Goal: Task Accomplishment & Management: Complete application form

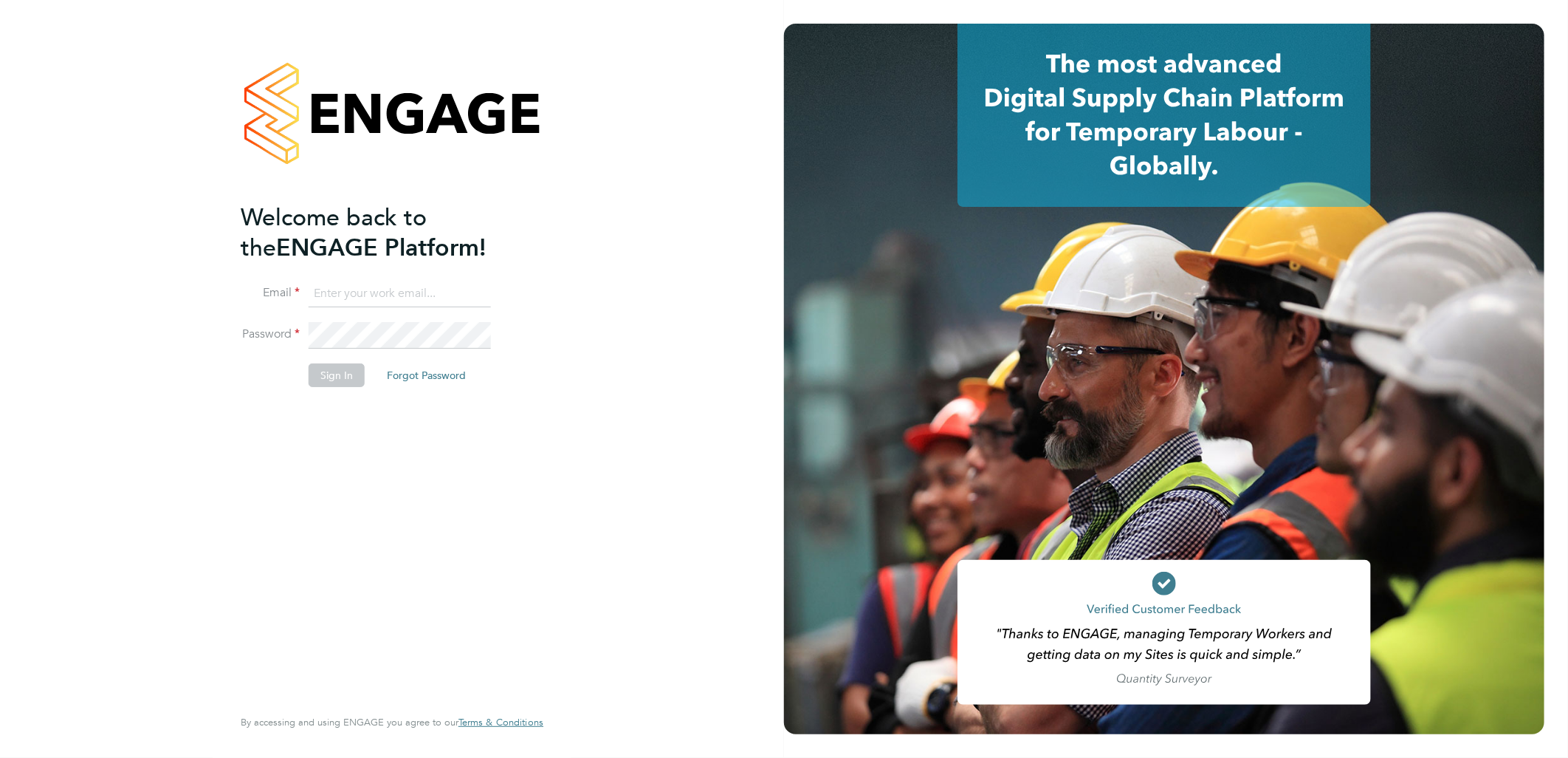
type input "ellie.page@tradelinerecruitment.co.uk"
click at [329, 375] on button "Sign In" at bounding box center [336, 375] width 56 height 23
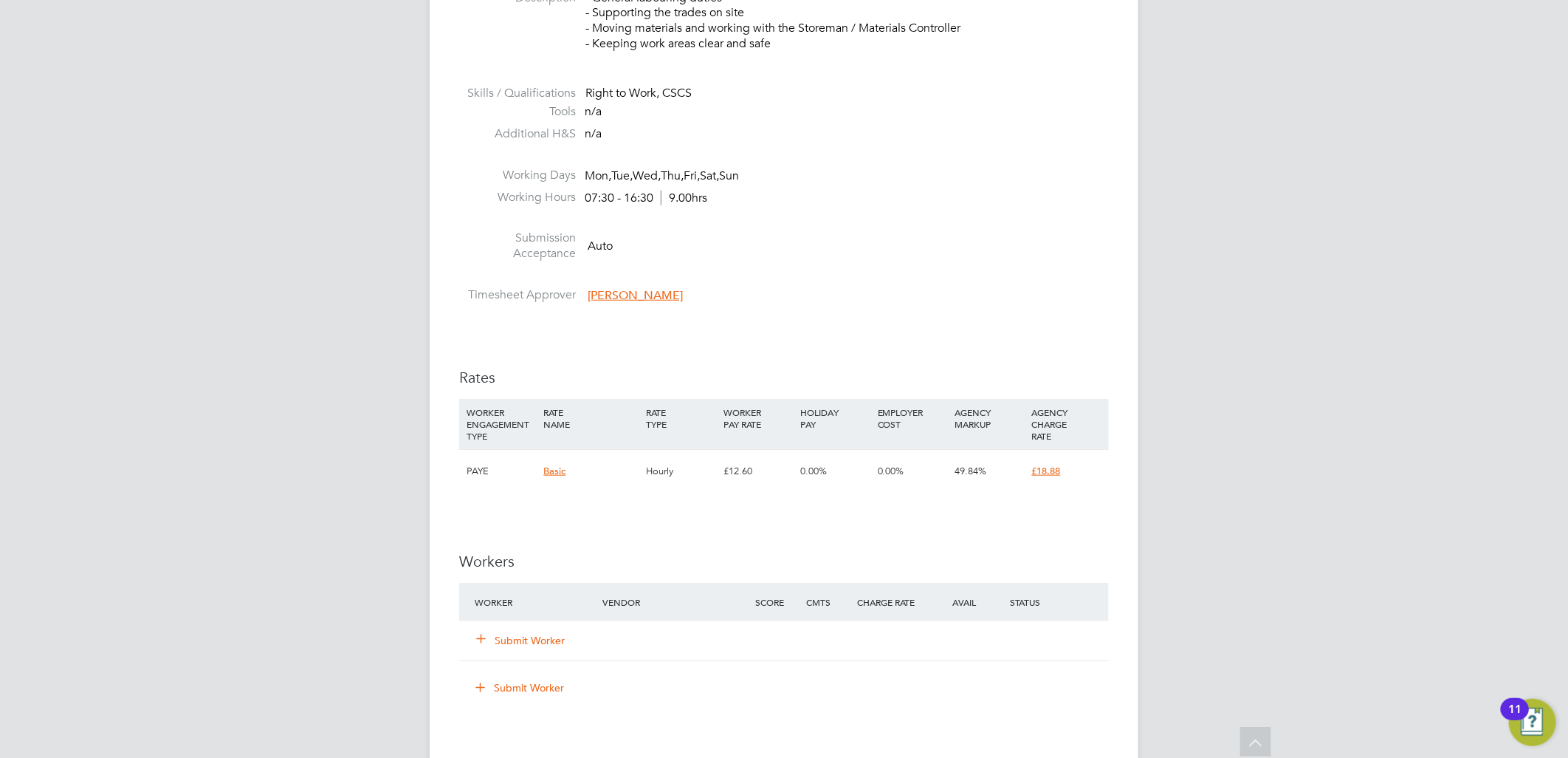
scroll to position [656, 0]
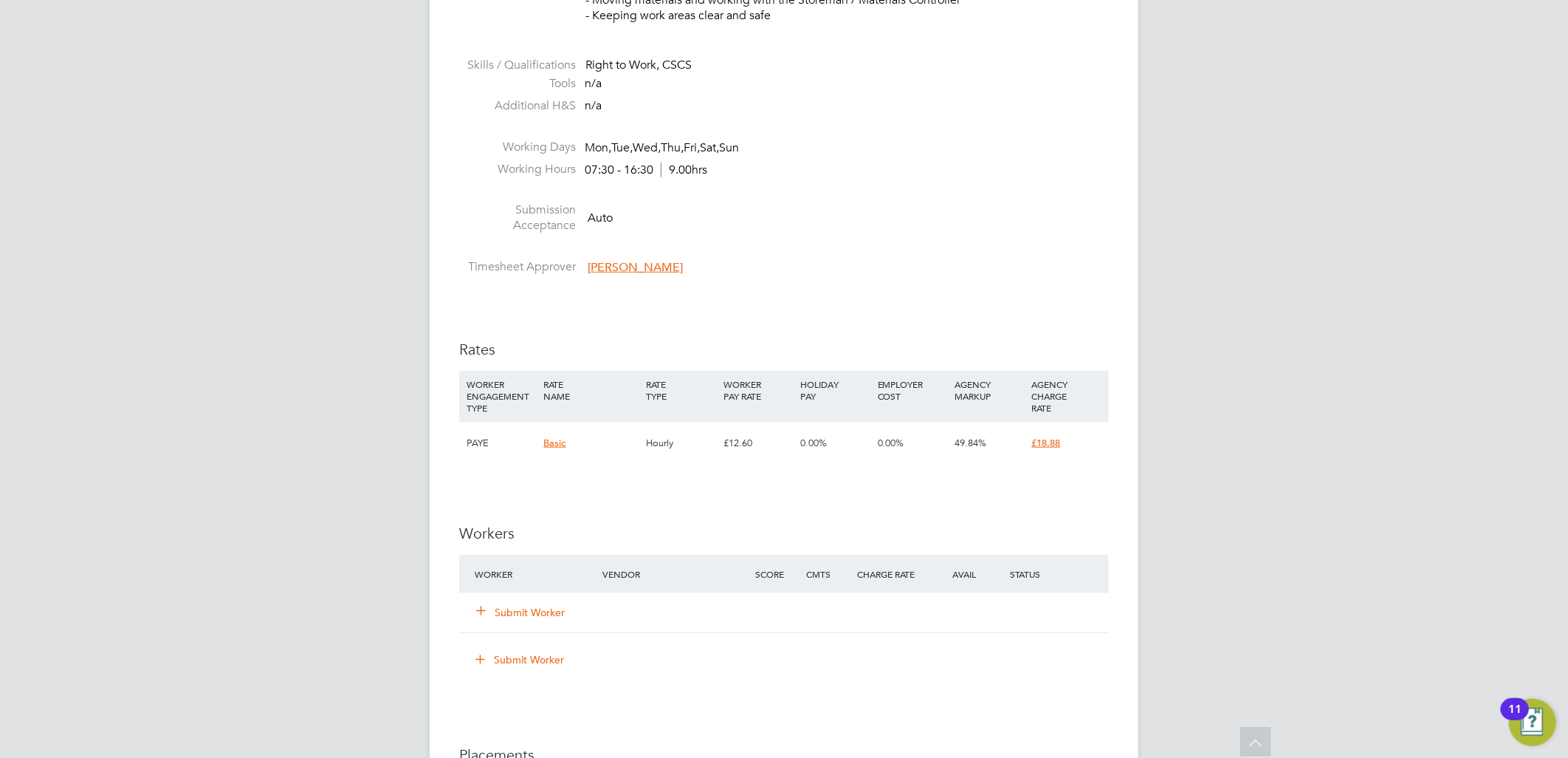
click at [532, 605] on button "Submit Worker" at bounding box center [520, 613] width 88 height 15
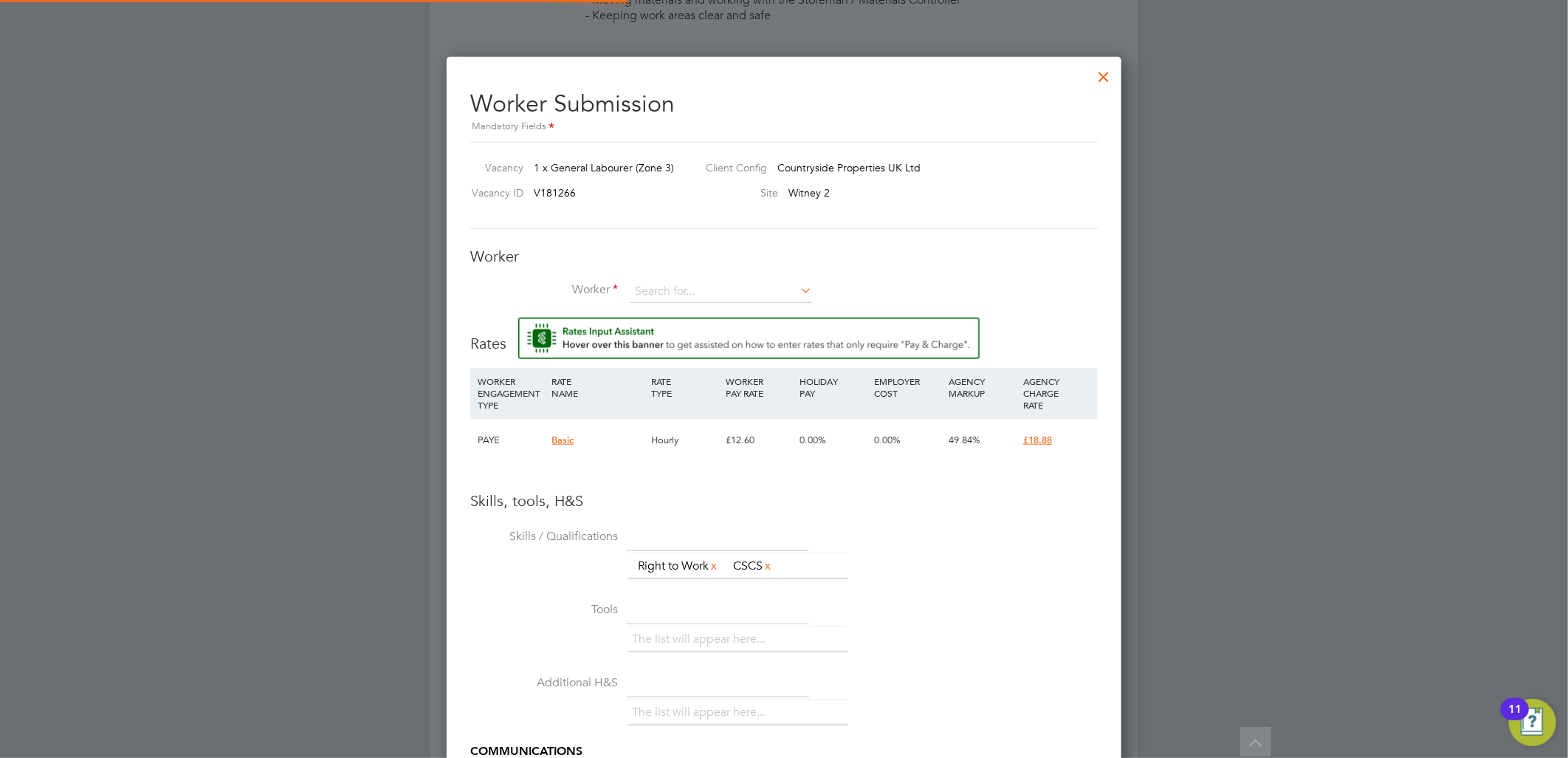
scroll to position [951, 676]
click at [662, 284] on input at bounding box center [721, 292] width 182 height 22
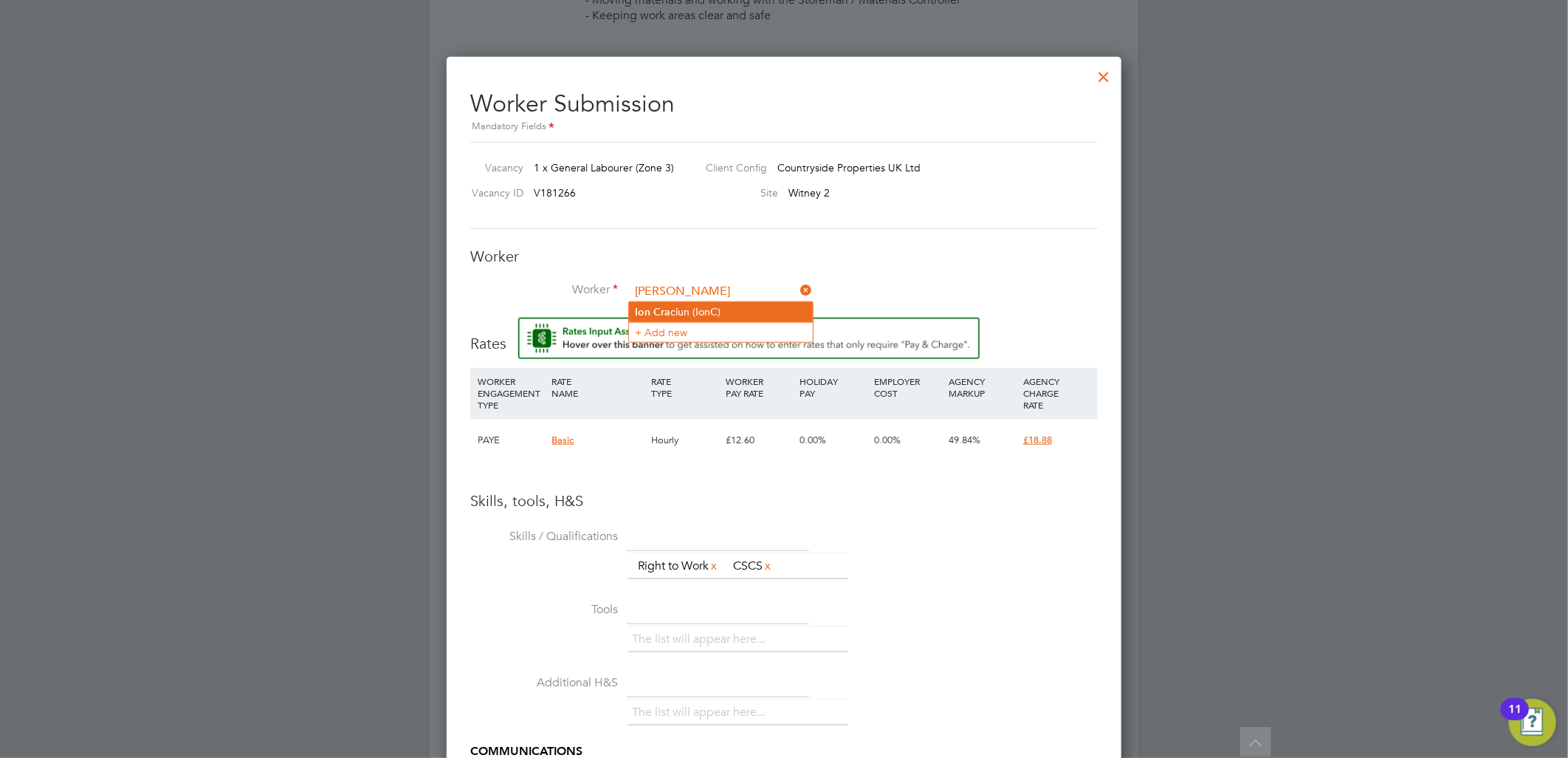
click at [715, 312] on li "[PERSON_NAME] (IonC)" at bounding box center [721, 312] width 184 height 20
type input "[PERSON_NAME] (IonC)"
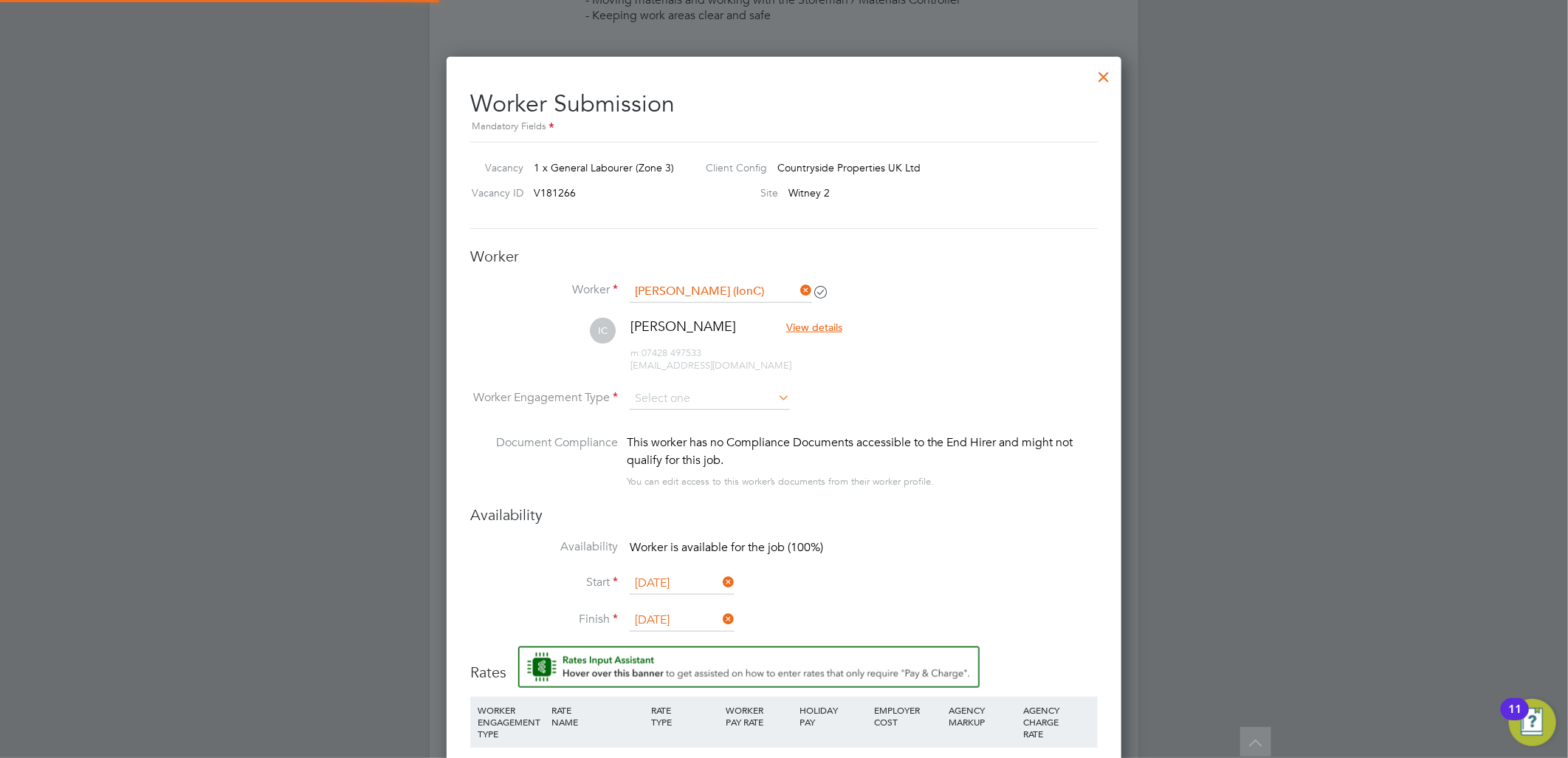
scroll to position [1278, 676]
click at [715, 395] on input at bounding box center [710, 399] width 160 height 22
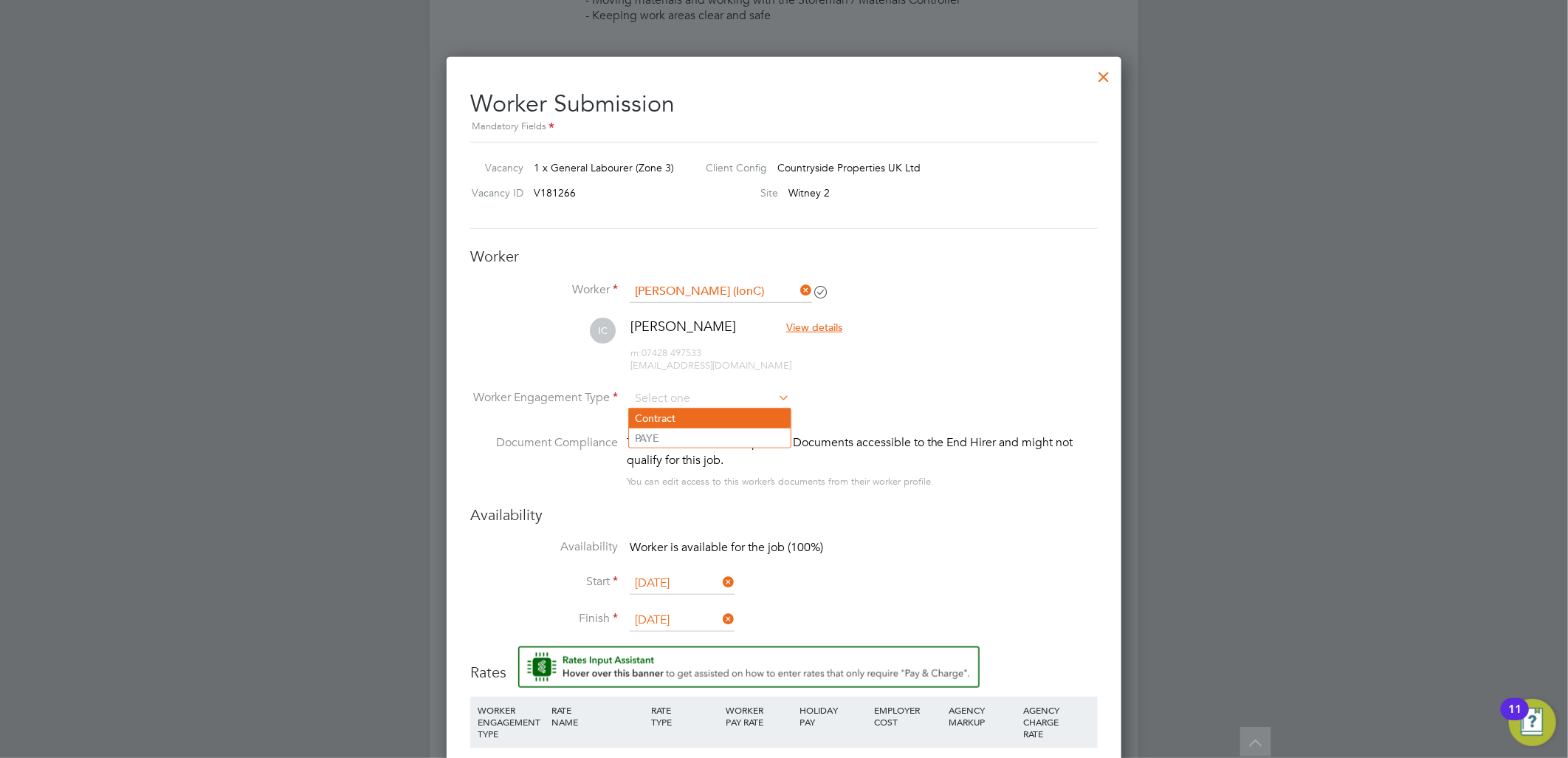
click at [712, 414] on li "Contract" at bounding box center [710, 418] width 162 height 20
type input "Contract"
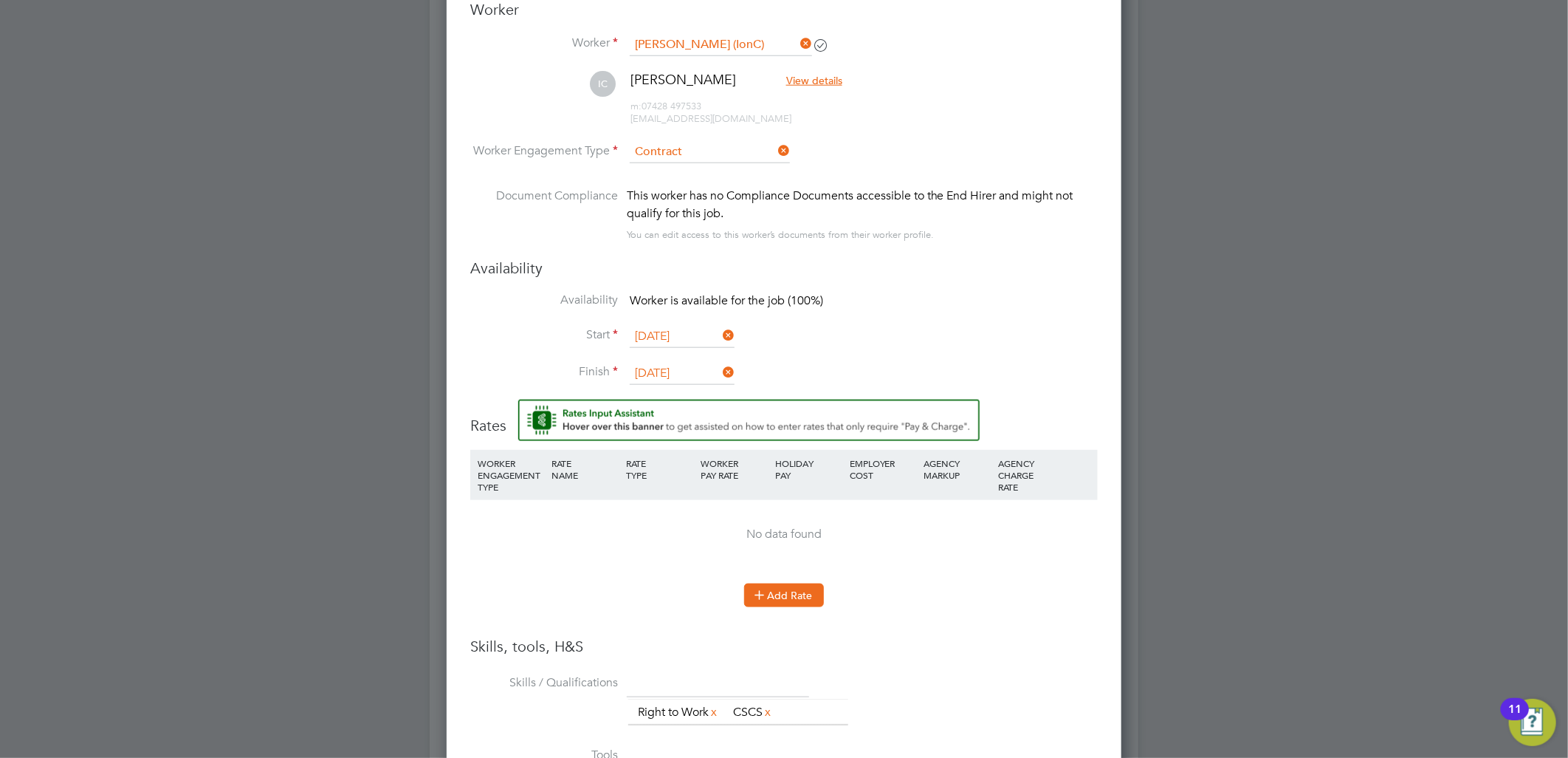
click at [785, 584] on button "Add Rate" at bounding box center [784, 595] width 80 height 23
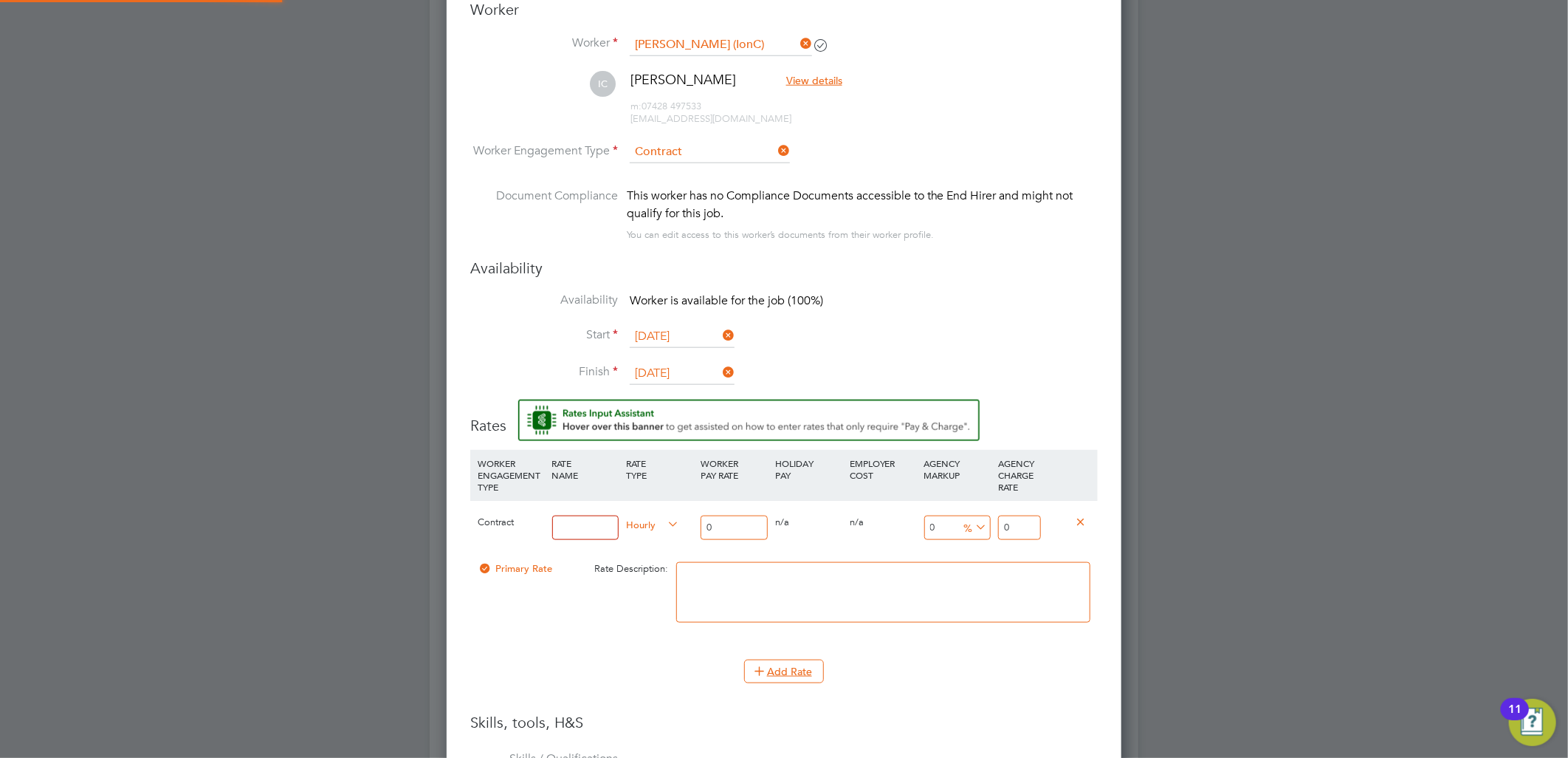
click at [567, 519] on input at bounding box center [586, 527] width 67 height 24
type input "TL"
drag, startPoint x: 741, startPoint y: 525, endPoint x: 552, endPoint y: 510, distance: 189.6
click at [616, 512] on div "Contract TL Hourly 0 0 n/a 0 n/a 0 0 % 0" at bounding box center [784, 527] width 627 height 55
type input "1"
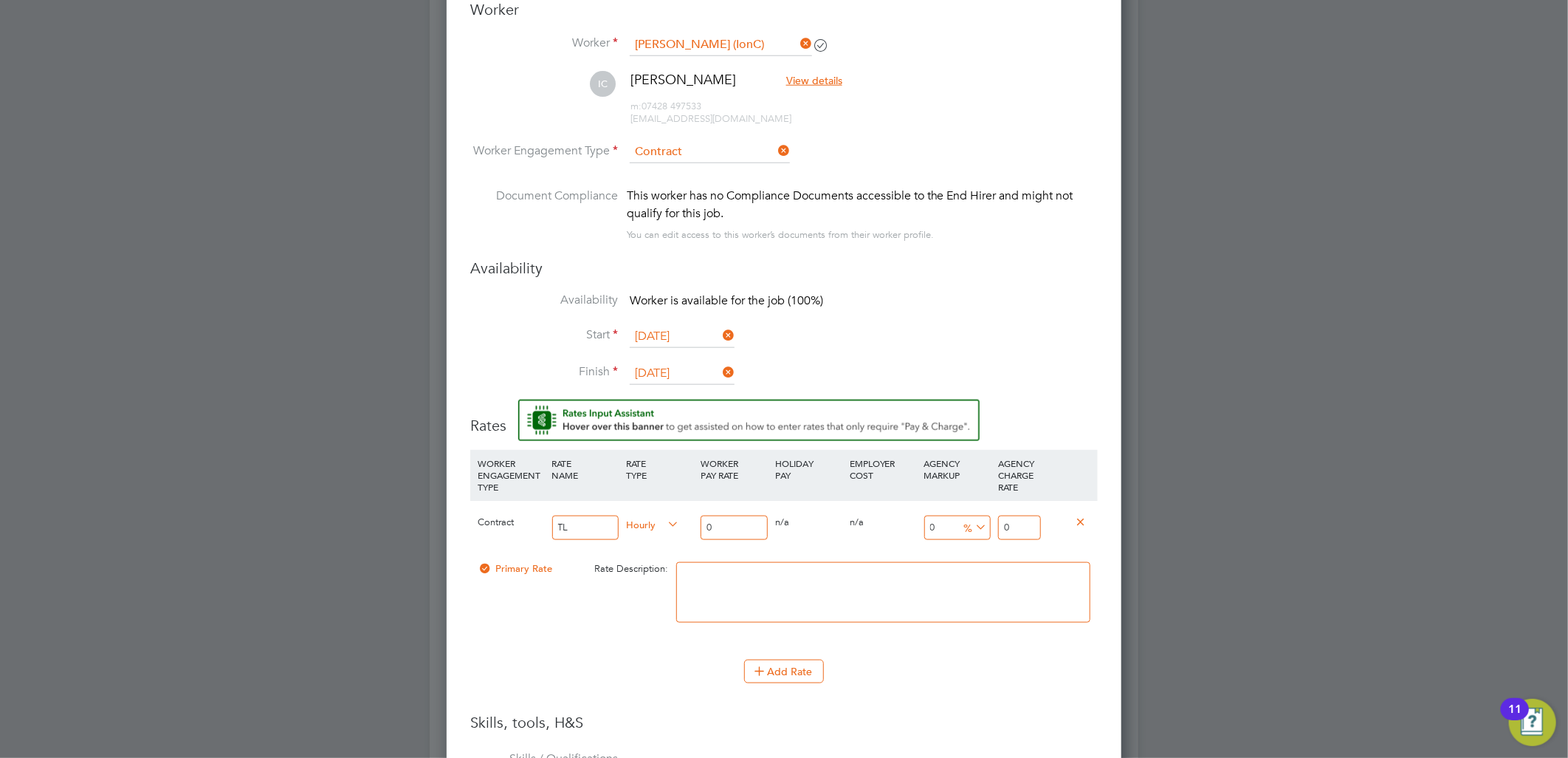
type input "1"
type input "16"
type input "16.5"
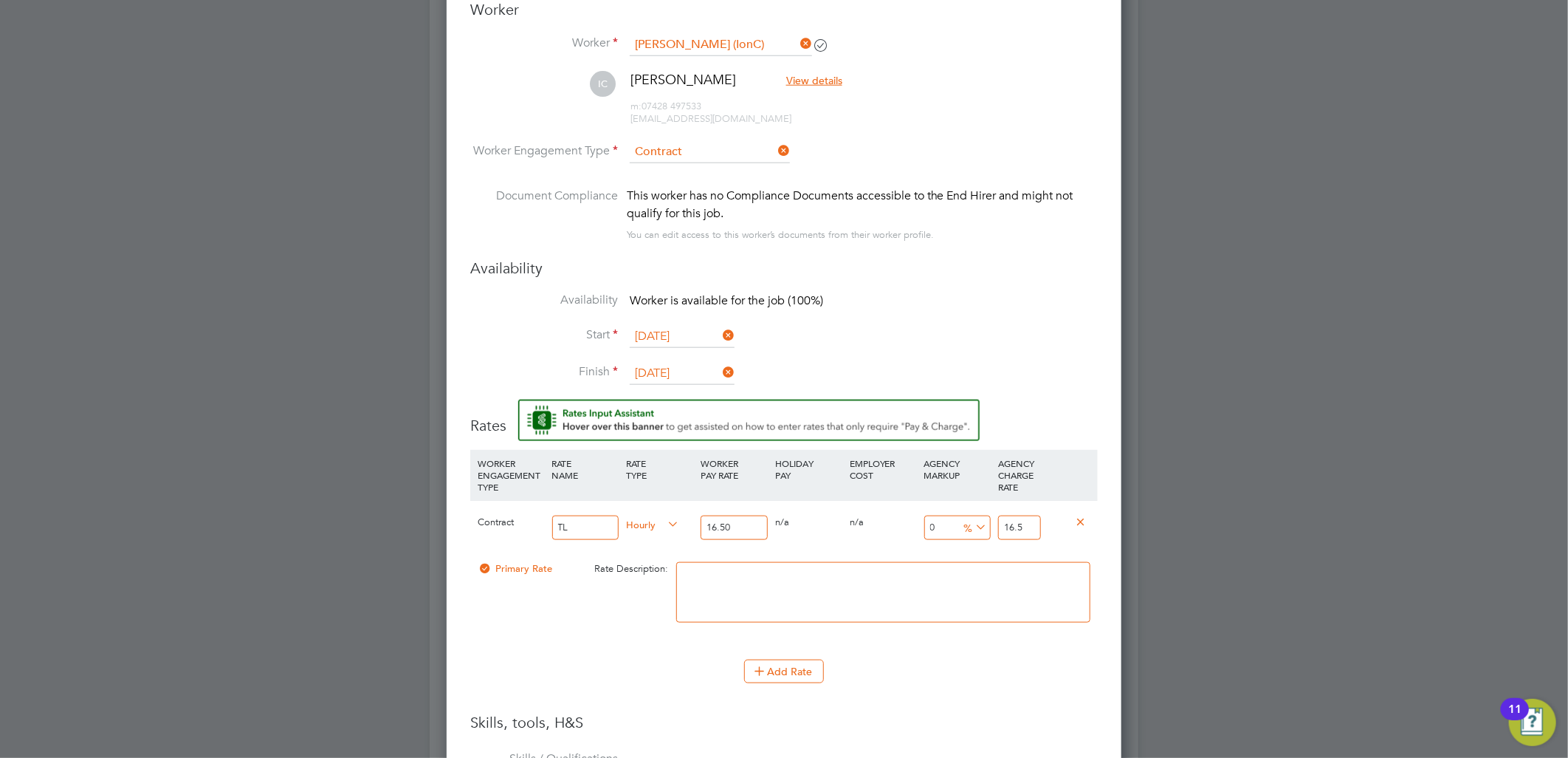
type input "16.50"
drag, startPoint x: 1025, startPoint y: 525, endPoint x: 976, endPoint y: 528, distance: 49.1
click at [976, 528] on div "Contract TL Hourly 16.50 0 n/a 0 n/a 0 0 % 16.5" at bounding box center [784, 527] width 627 height 55
type input "-93.93939393939394"
type input "1"
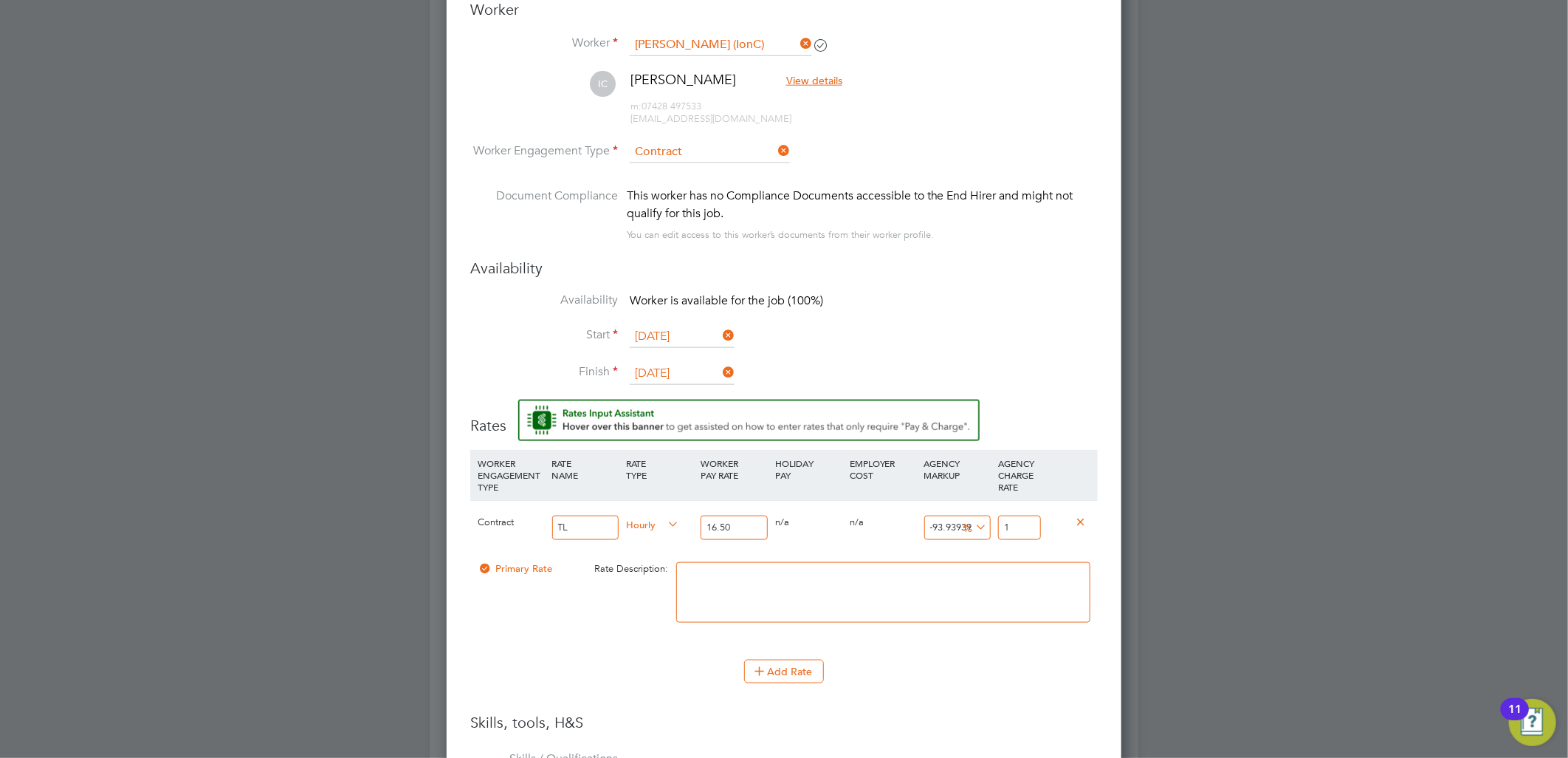
type input "9.090909090909092"
type input "18"
type input "13.93939393939394"
type input "18.8"
type input "14.424242424242424"
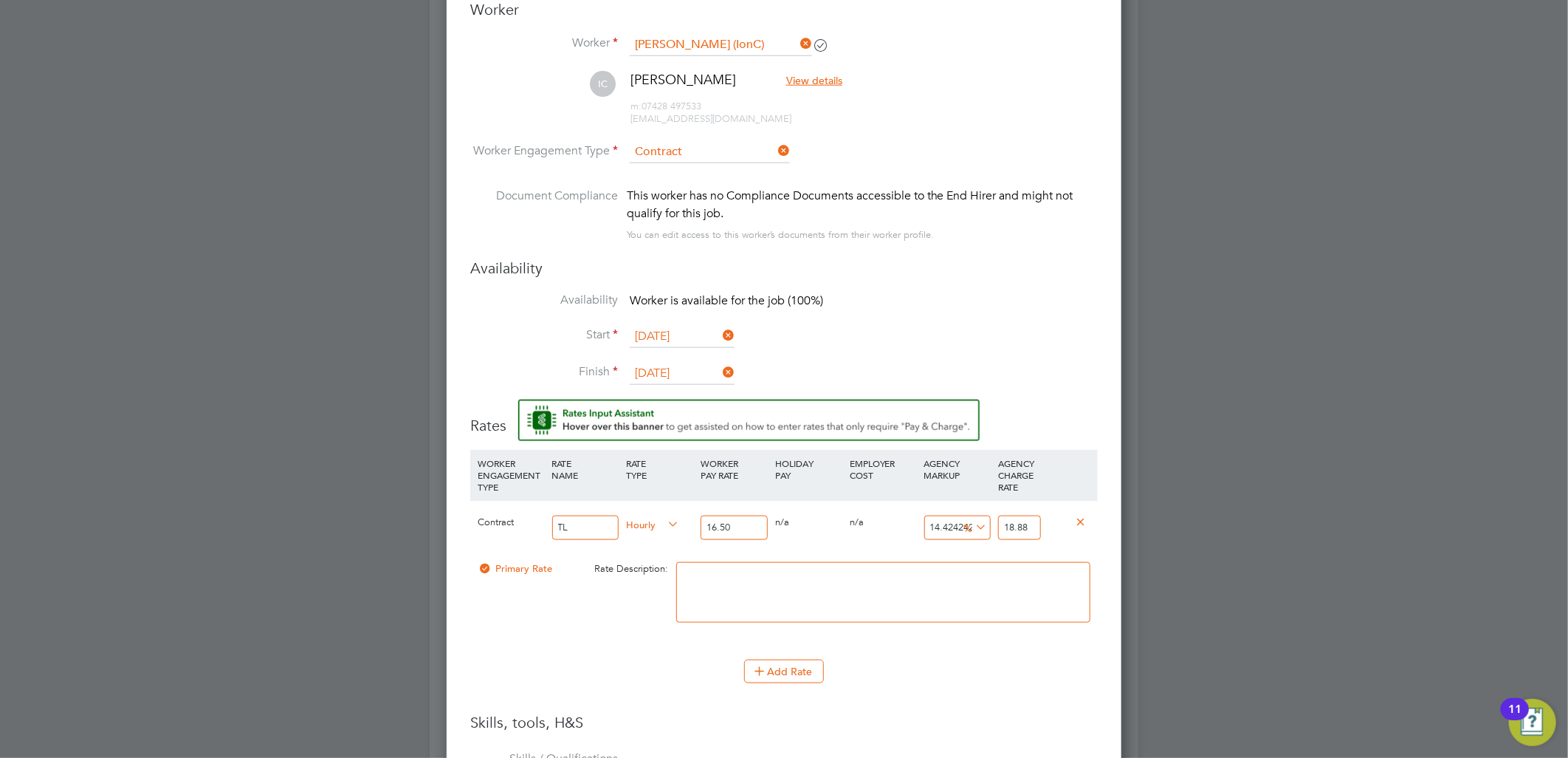
type input "18.88"
click at [975, 631] on li at bounding box center [884, 599] width 415 height 75
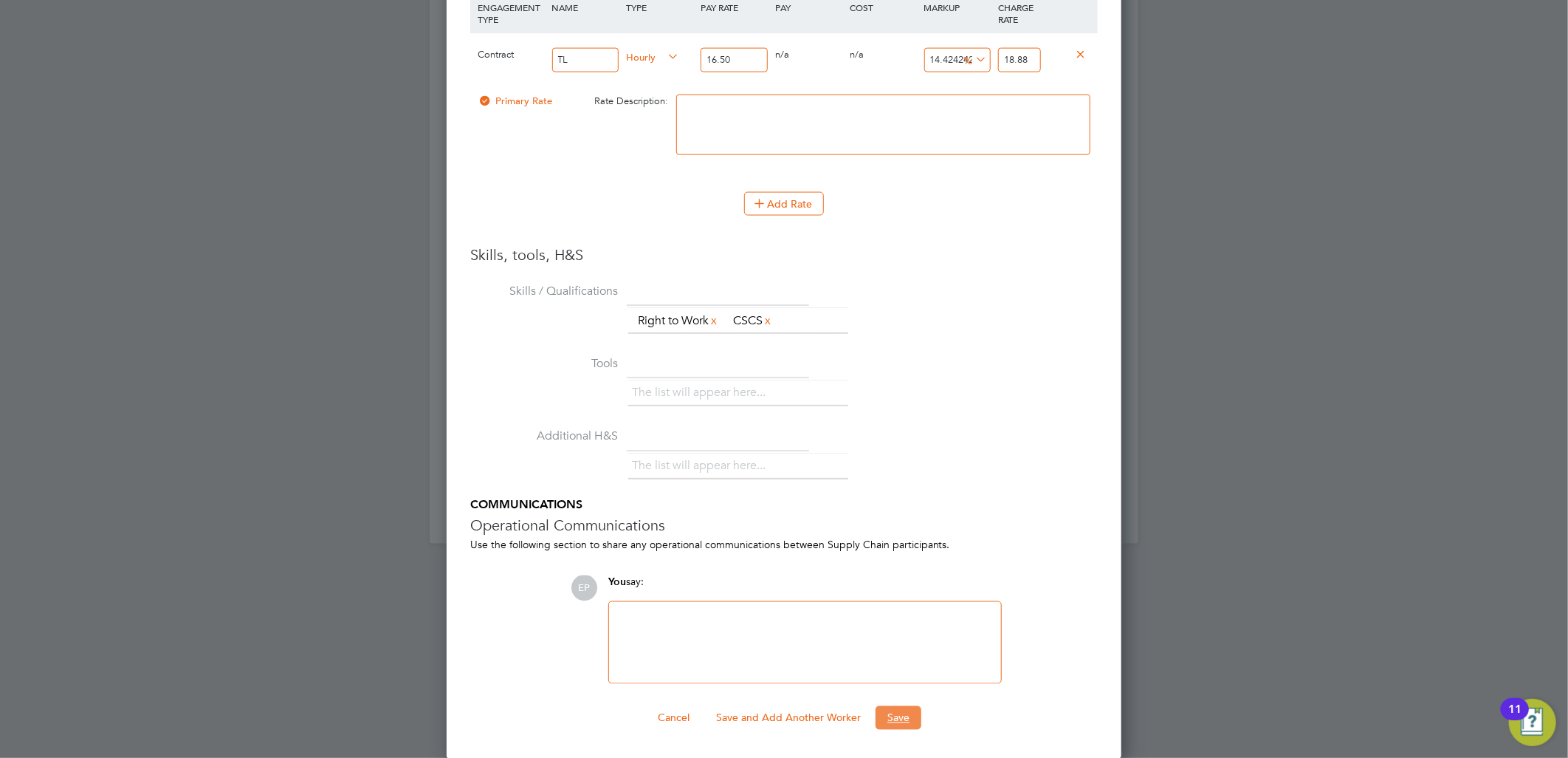
click at [903, 718] on button "Save" at bounding box center [898, 717] width 46 height 23
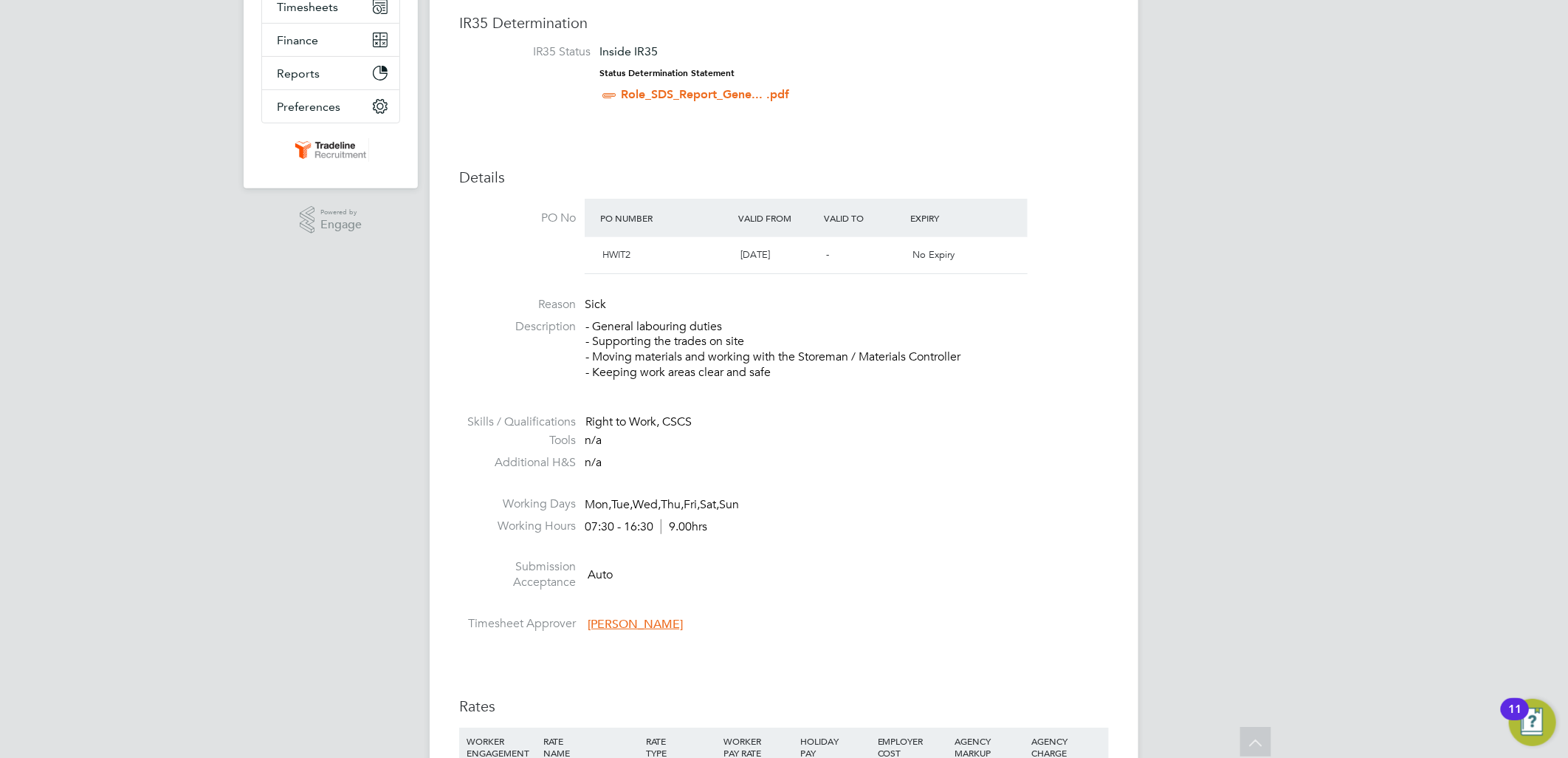
scroll to position [0, 0]
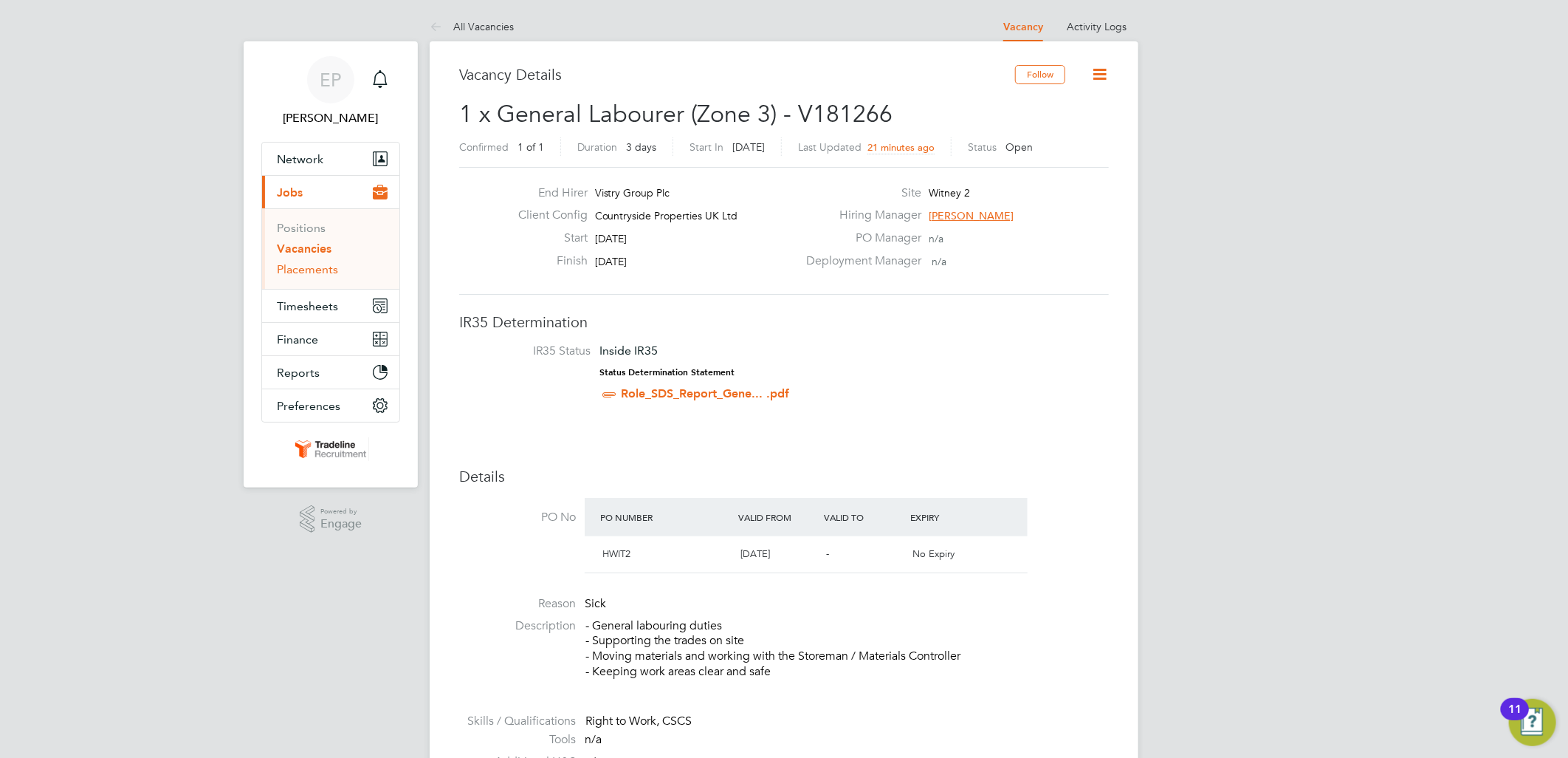
click at [307, 274] on link "Placements" at bounding box center [308, 269] width 61 height 14
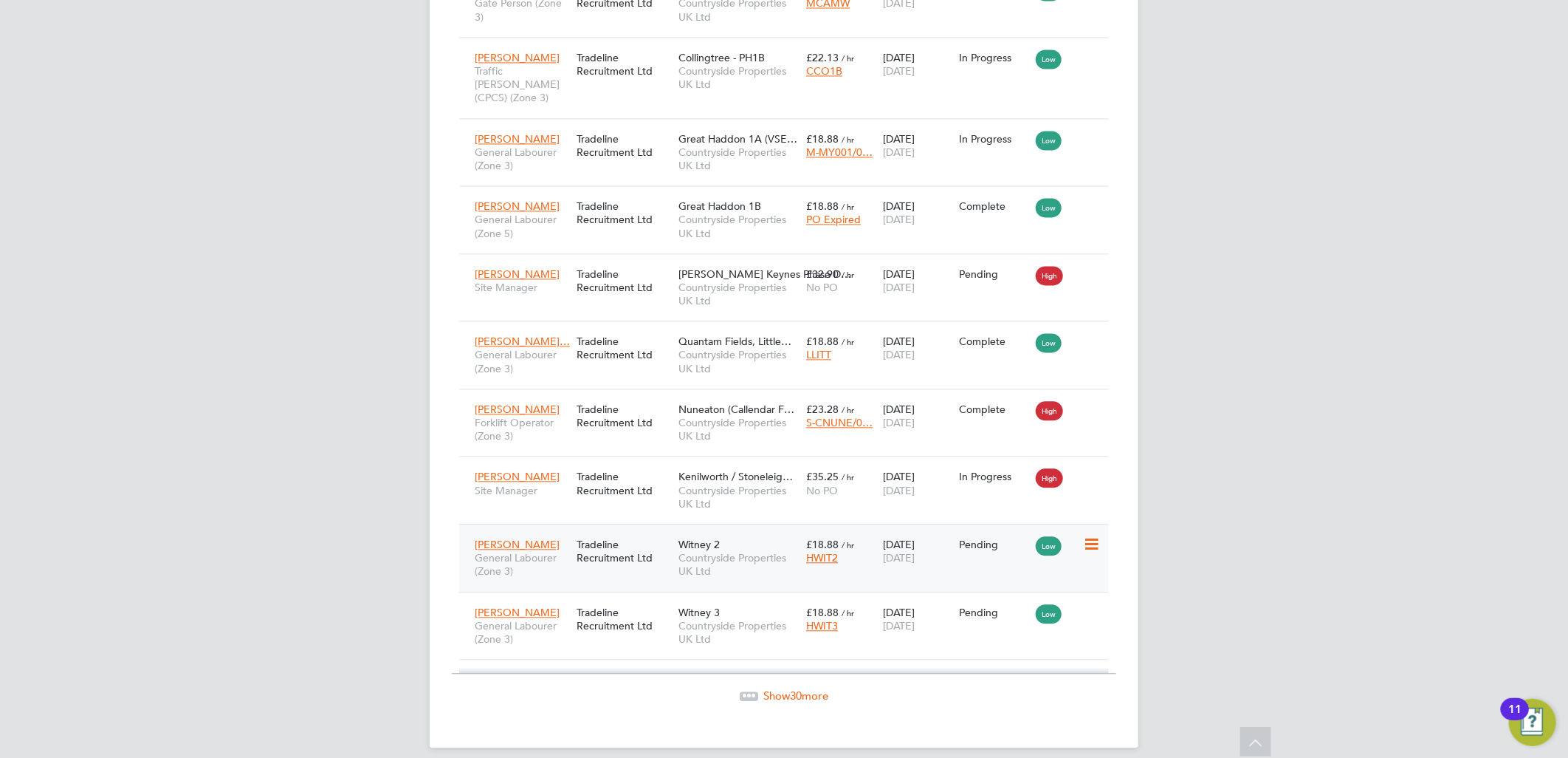
click at [1088, 536] on icon at bounding box center [1090, 544] width 15 height 18
click at [1004, 619] on li "Start" at bounding box center [1046, 623] width 105 height 20
type input "[PERSON_NAME]"
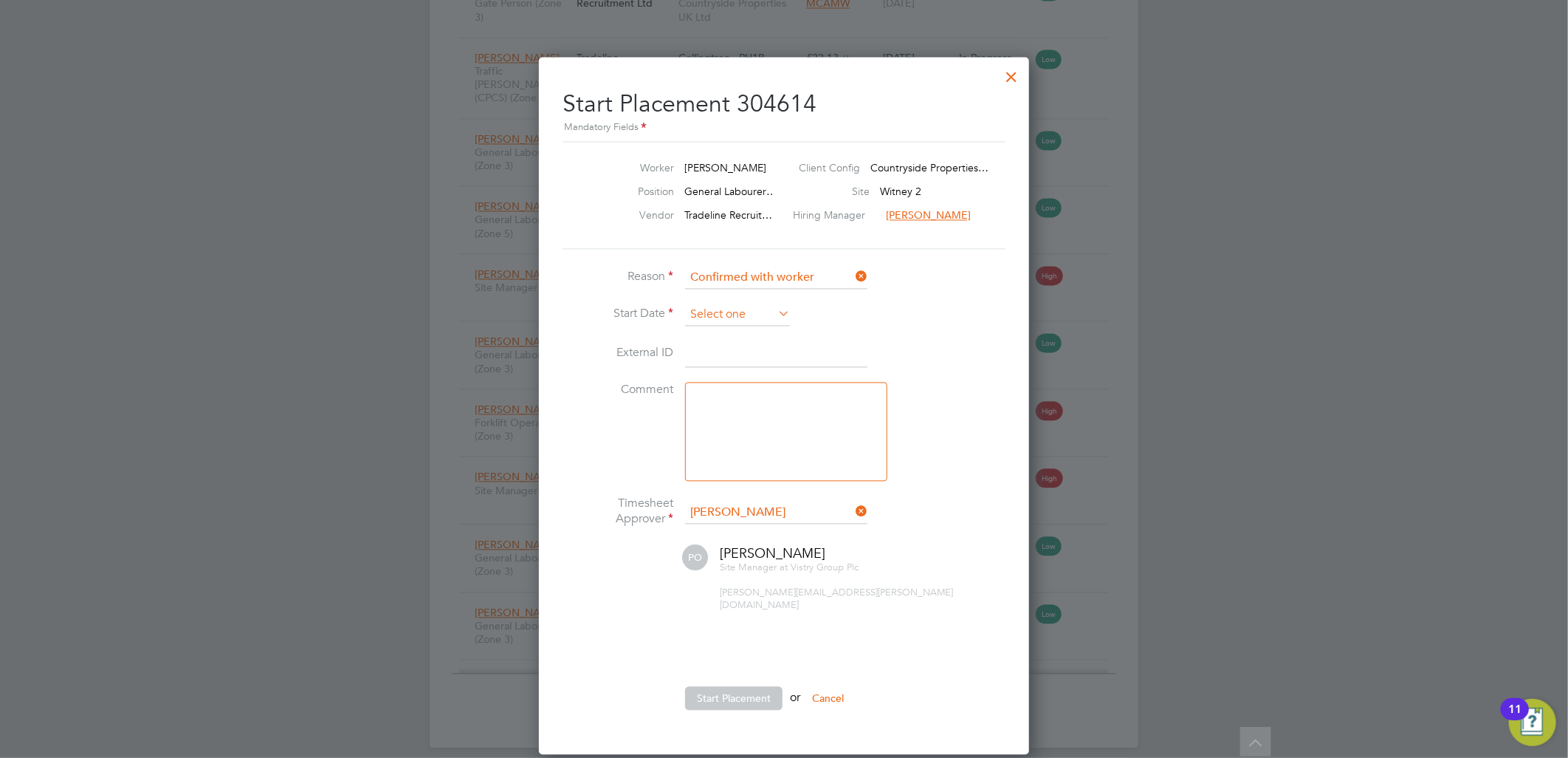
click at [717, 314] on input at bounding box center [737, 314] width 105 height 22
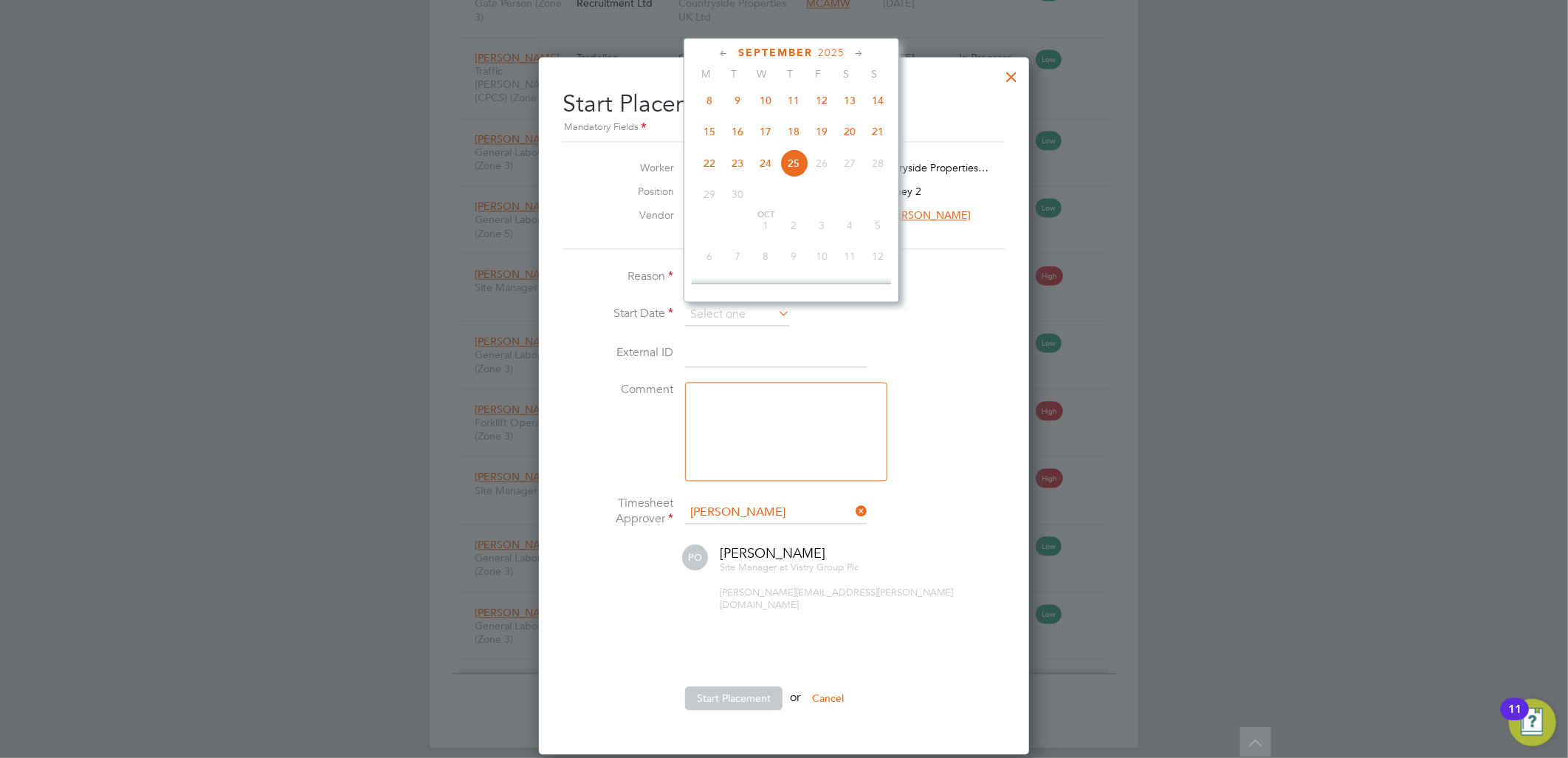
click at [770, 137] on span "17" at bounding box center [766, 131] width 28 height 28
type input "[DATE]"
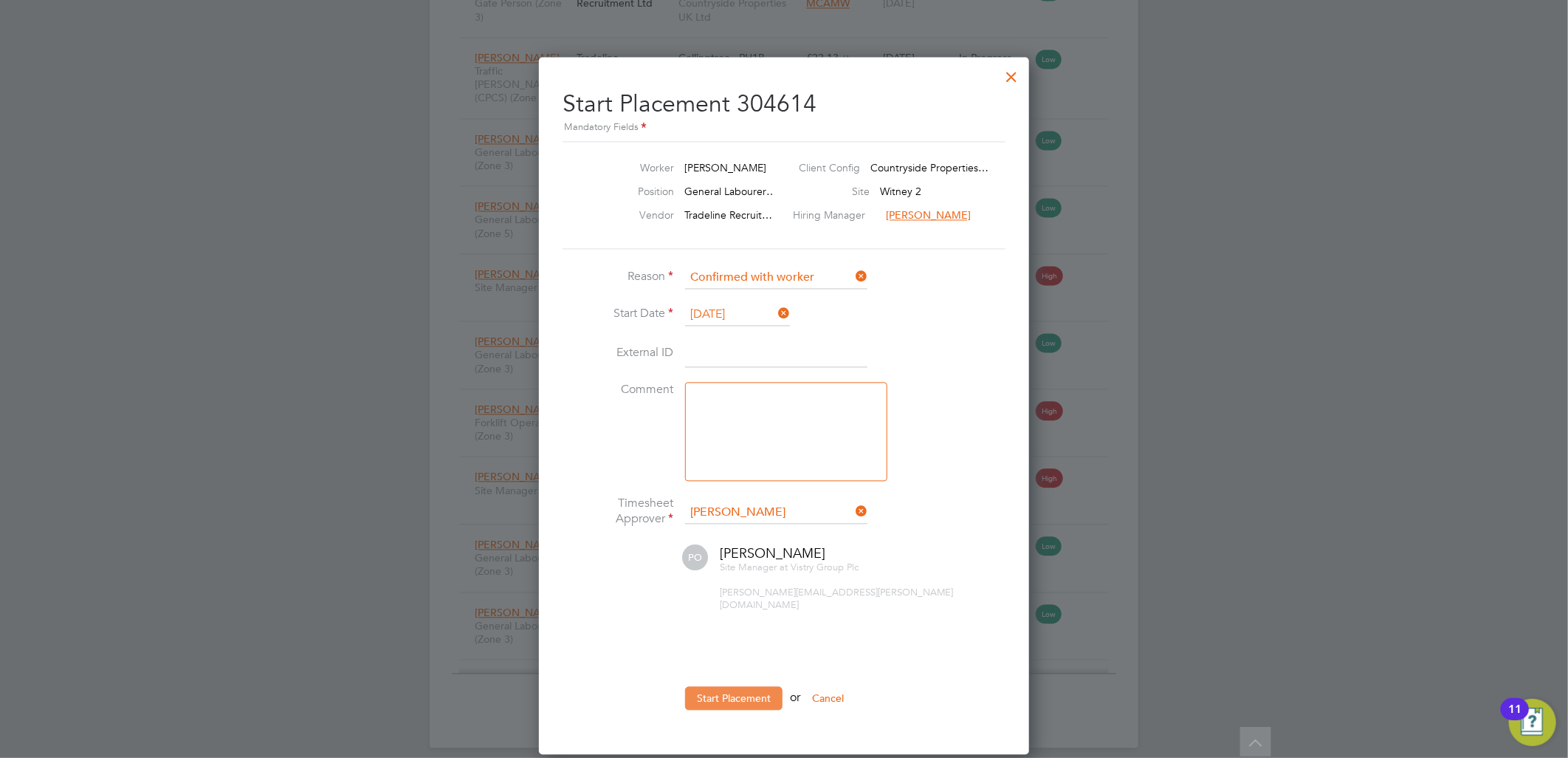
click at [749, 686] on button "Start Placement" at bounding box center [733, 698] width 98 height 23
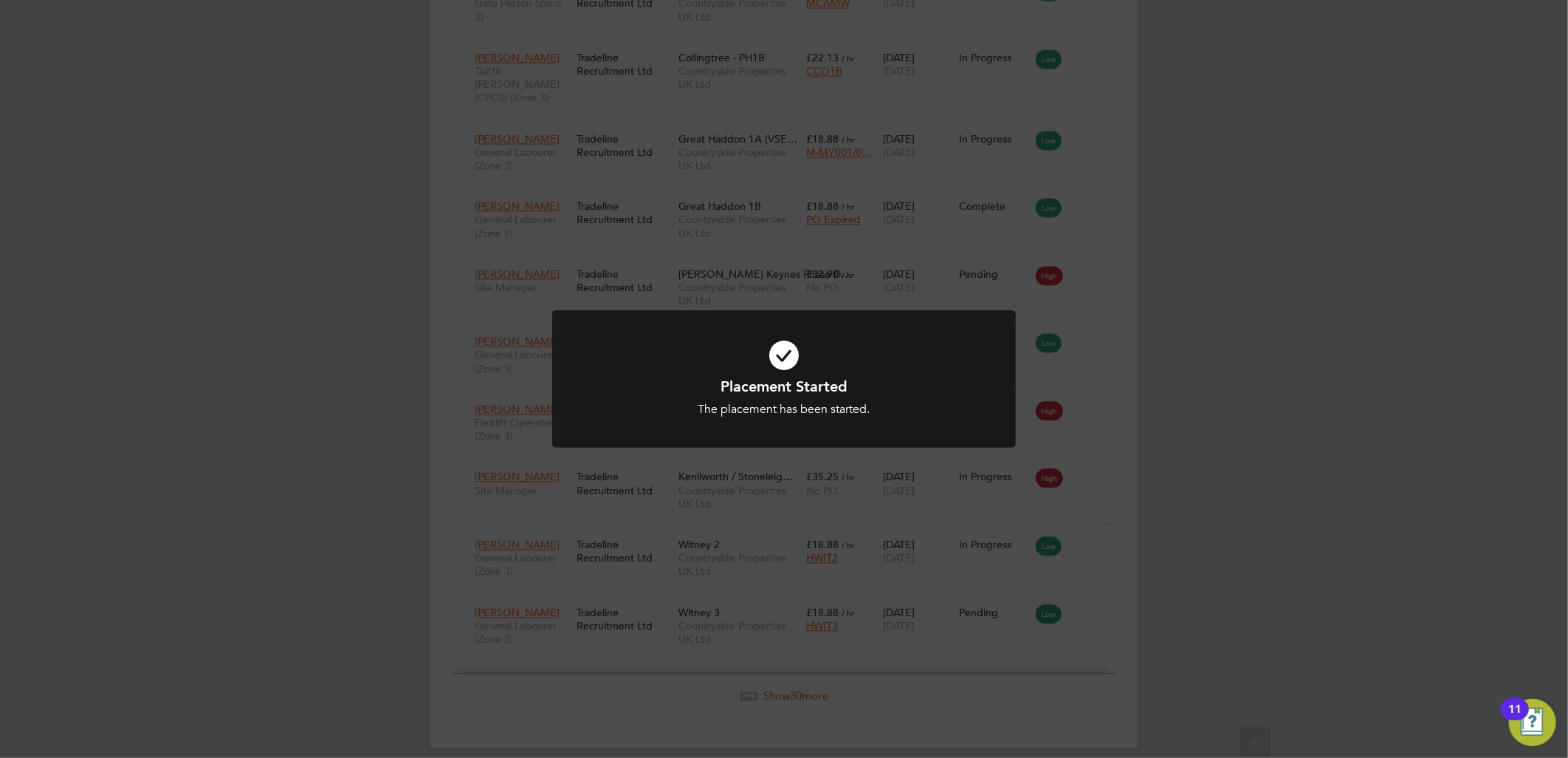
click at [914, 432] on div at bounding box center [784, 379] width 464 height 139
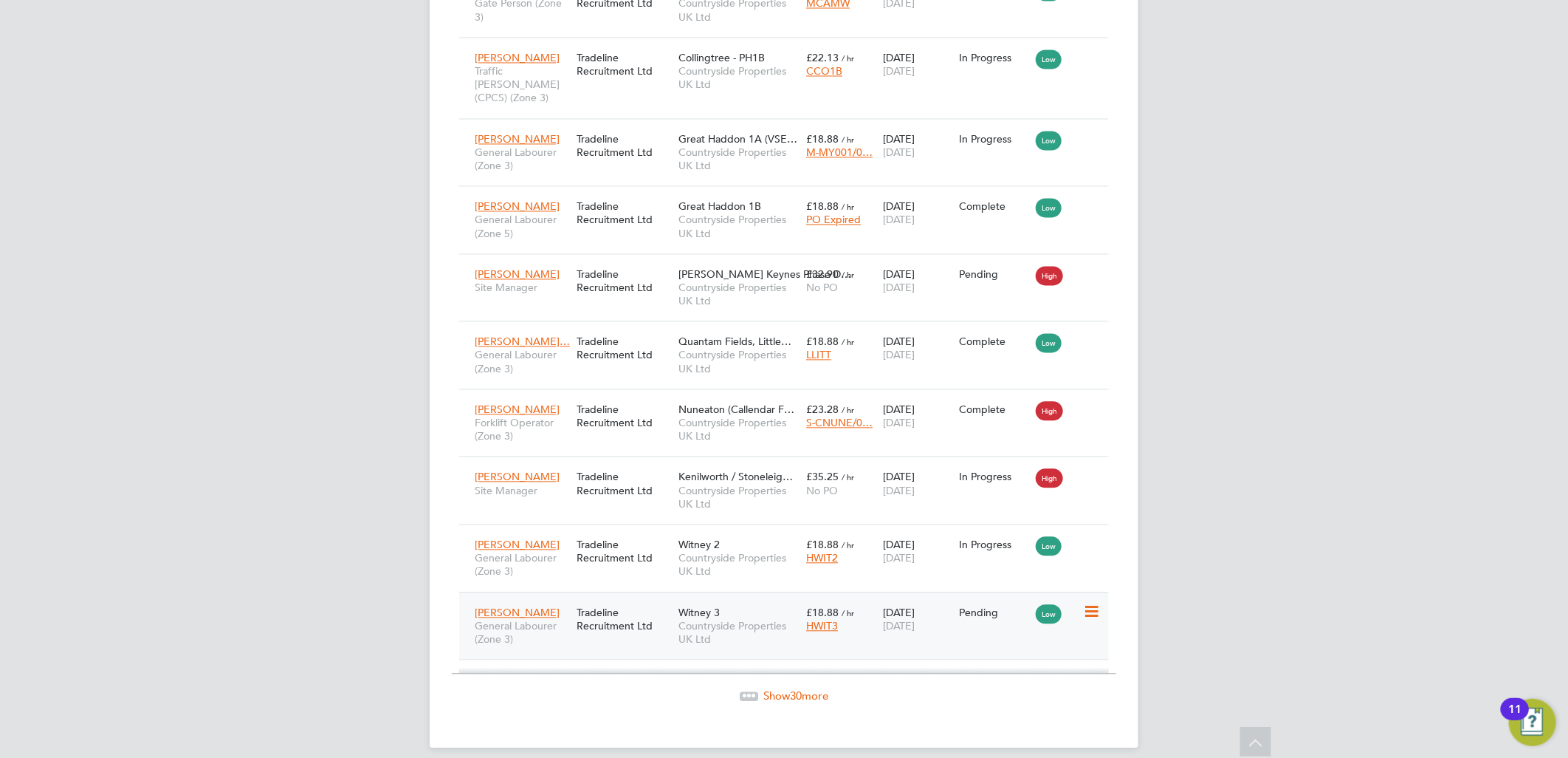
click at [1096, 603] on icon at bounding box center [1090, 611] width 15 height 18
click at [1013, 690] on li "Start" at bounding box center [1046, 691] width 105 height 20
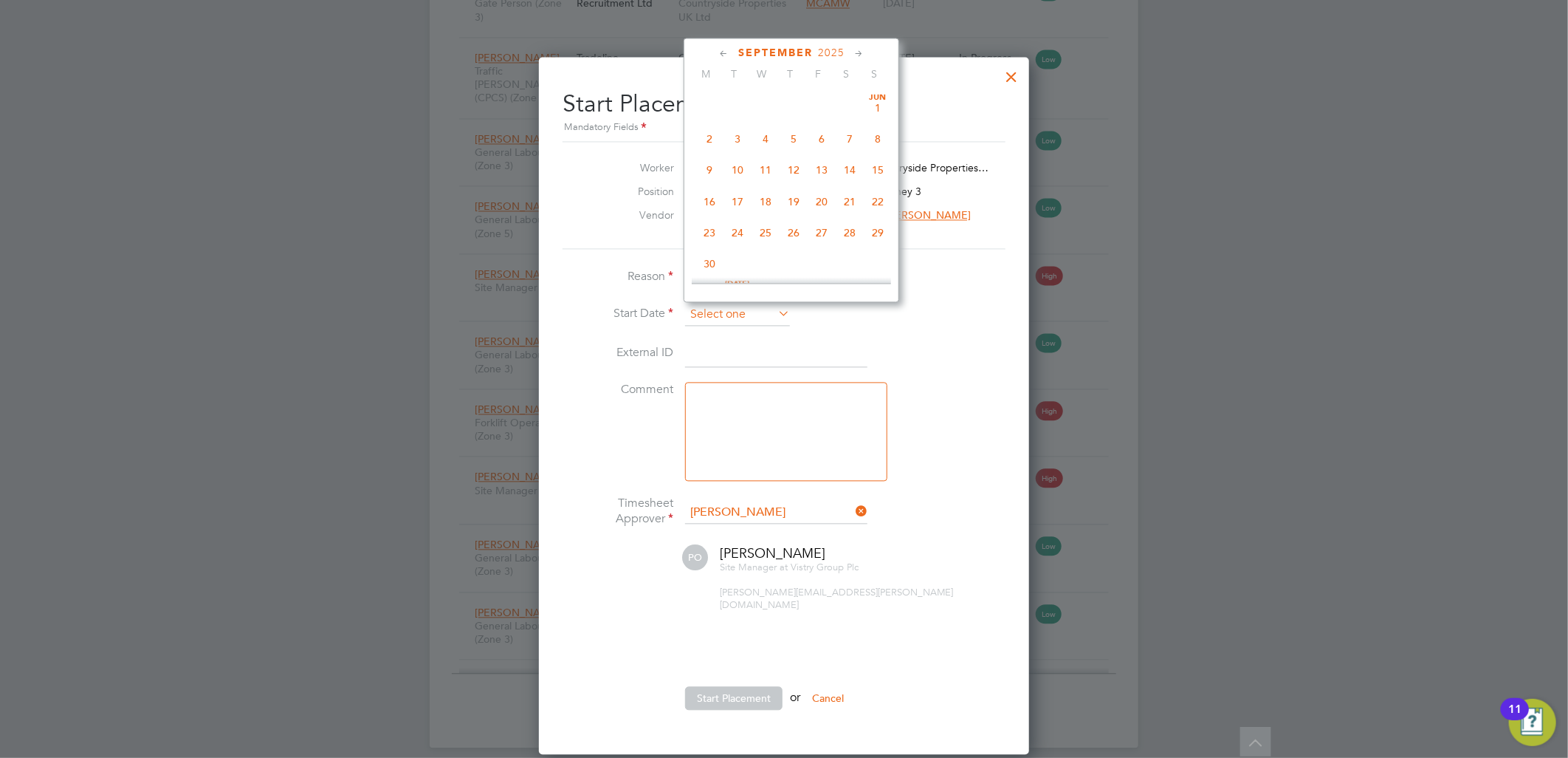
click at [764, 314] on input at bounding box center [737, 314] width 105 height 22
click at [713, 161] on span "22" at bounding box center [709, 163] width 28 height 28
type input "[DATE]"
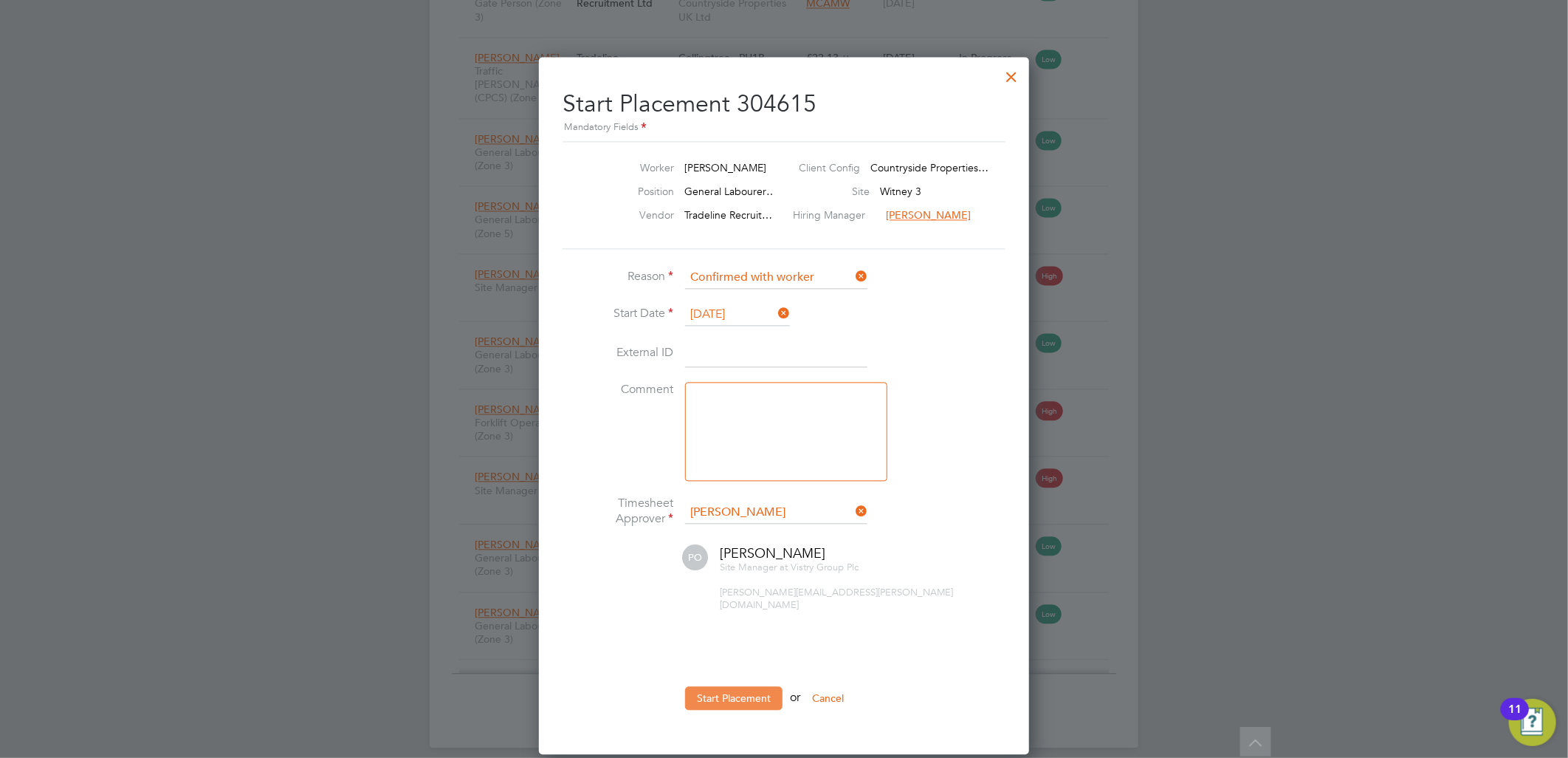
click at [747, 688] on button "Start Placement" at bounding box center [733, 698] width 98 height 23
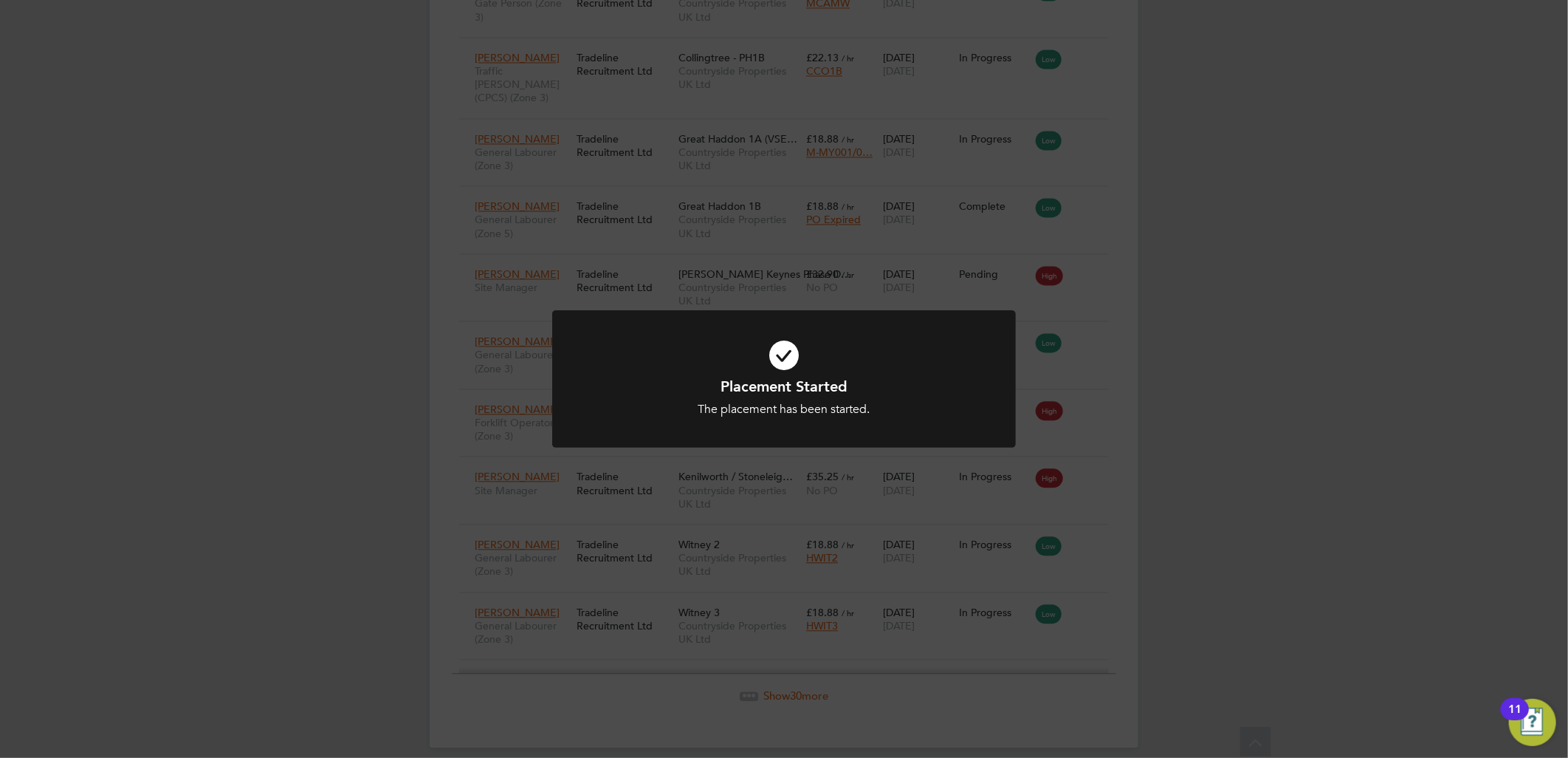
click at [1288, 392] on div "Placement Started The placement has been started. Cancel Okay" at bounding box center [784, 379] width 1568 height 758
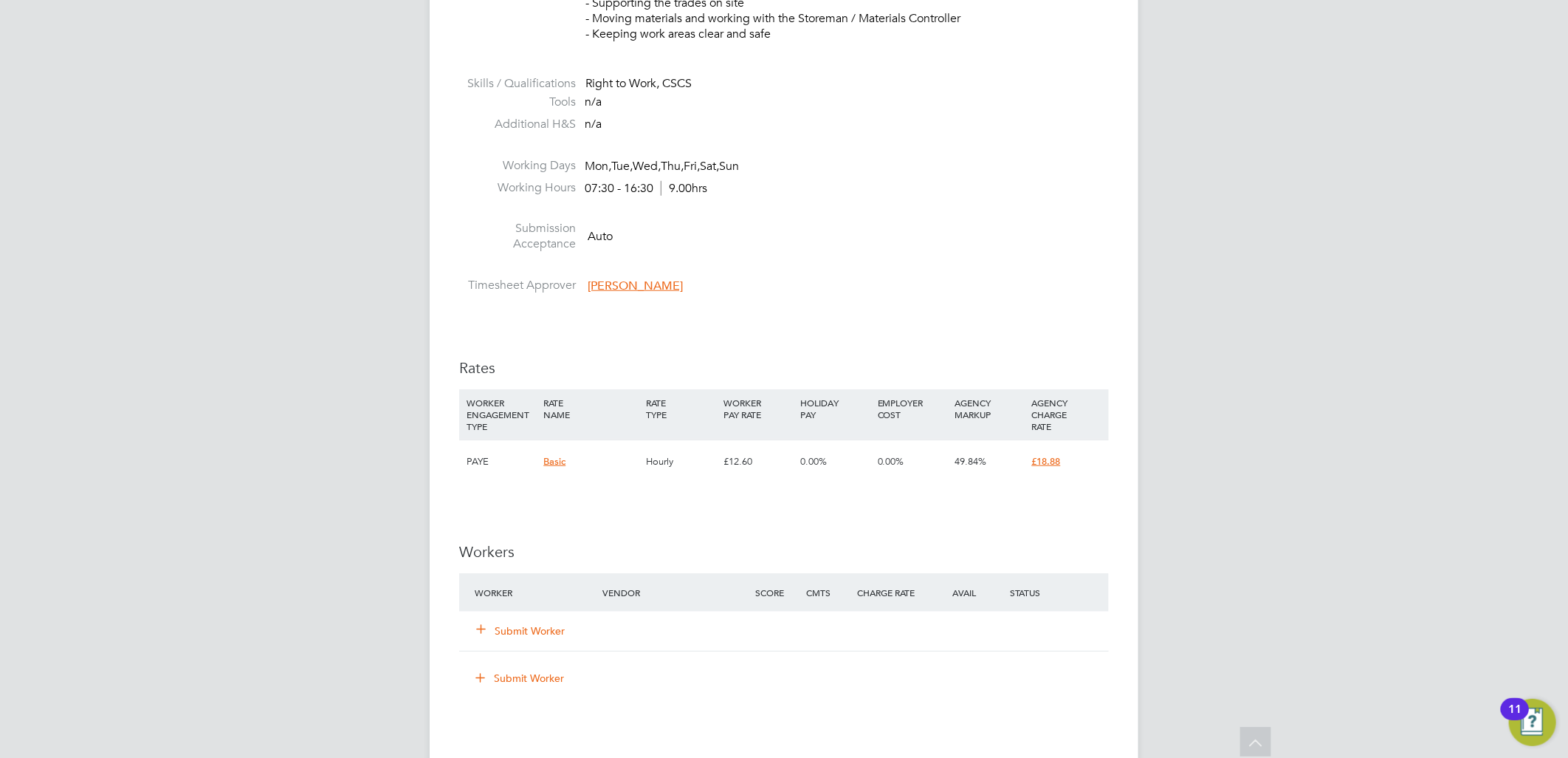
scroll to position [656, 0]
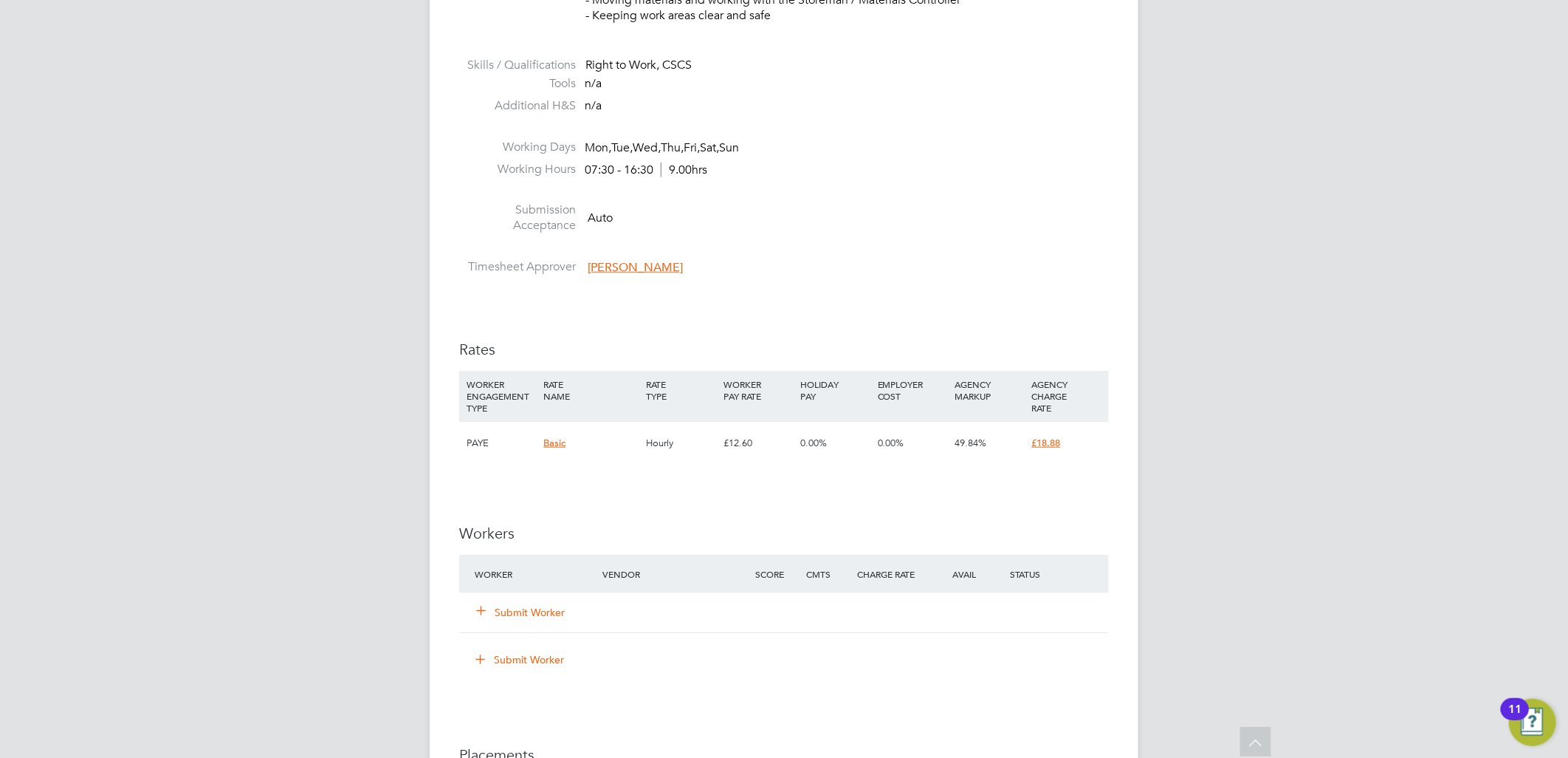
click at [517, 612] on button "Submit Worker" at bounding box center [520, 613] width 88 height 15
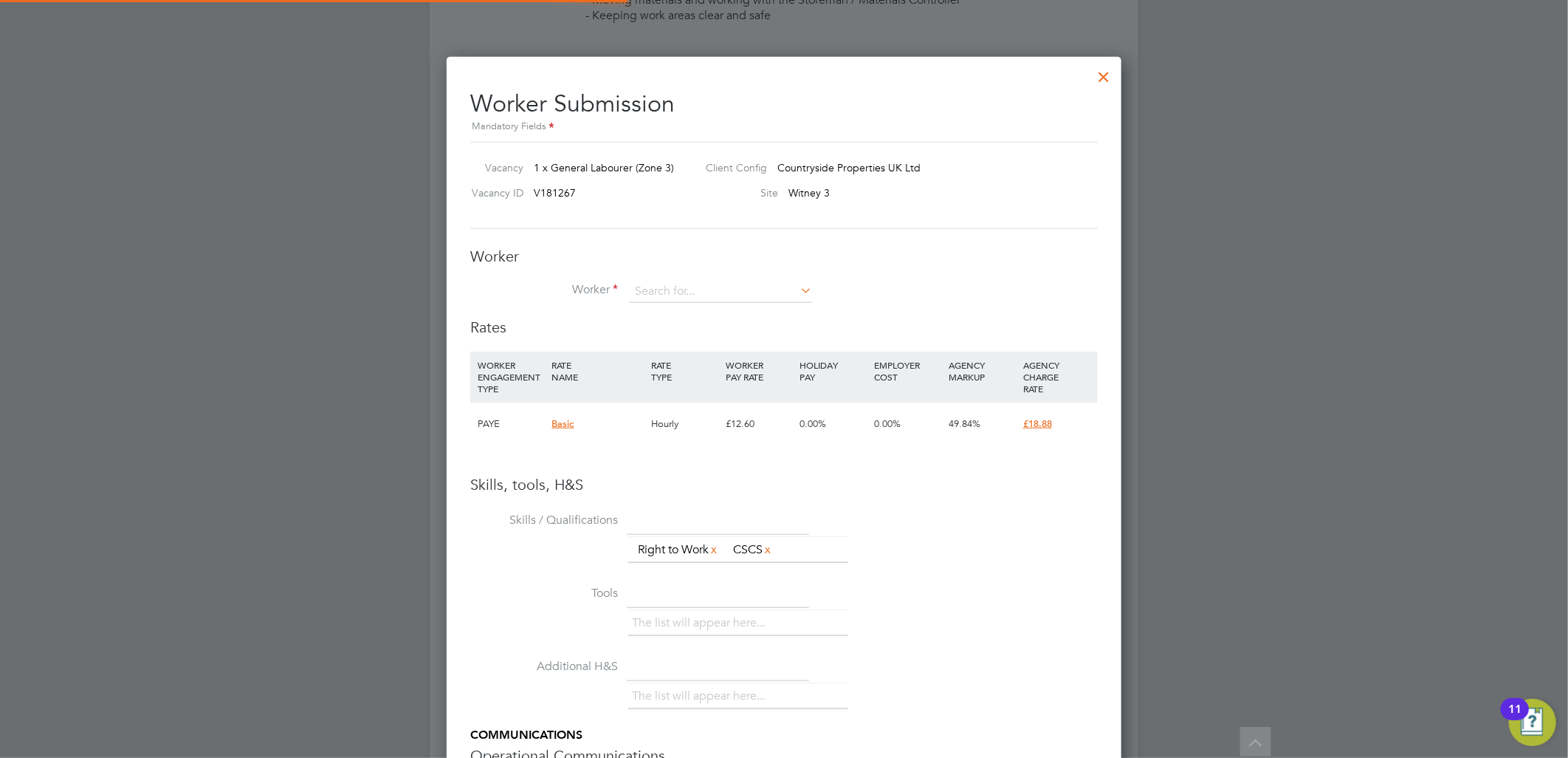
scroll to position [951, 676]
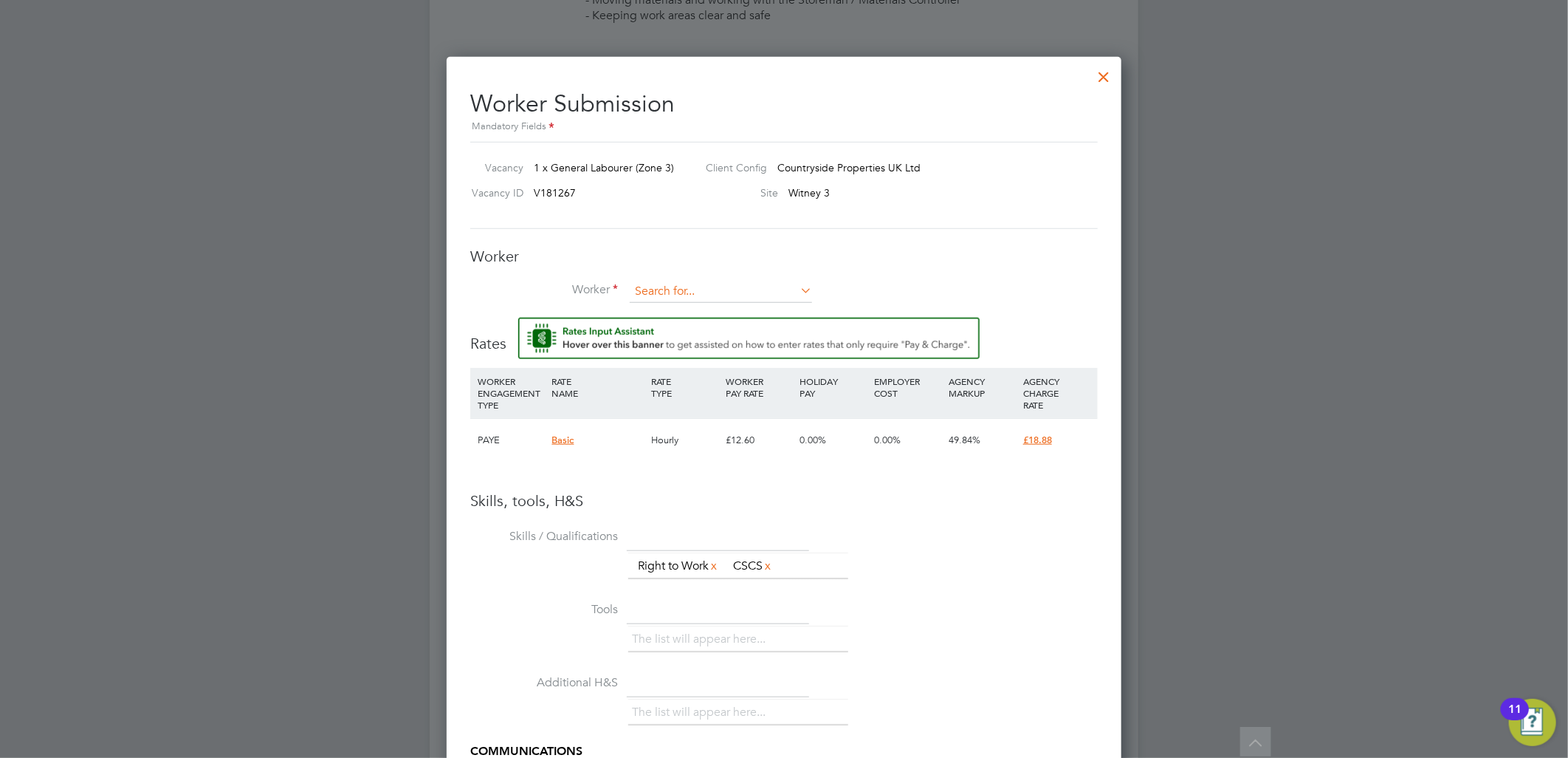
click at [679, 296] on input at bounding box center [721, 292] width 182 height 22
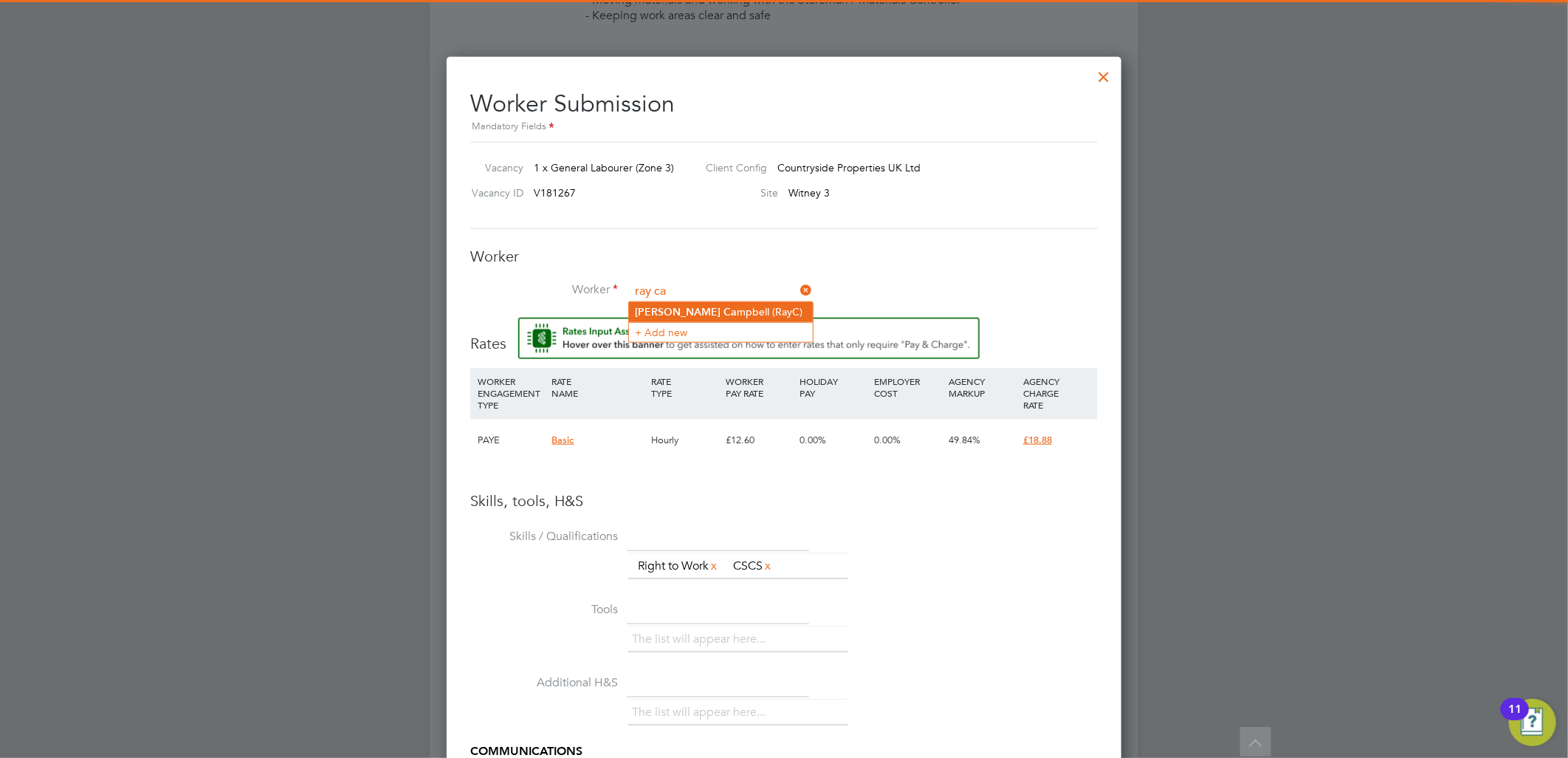
click at [691, 307] on li "Ray Ca mpbell (RayC)" at bounding box center [721, 312] width 184 height 20
type input "Ray Campbell (RayC)"
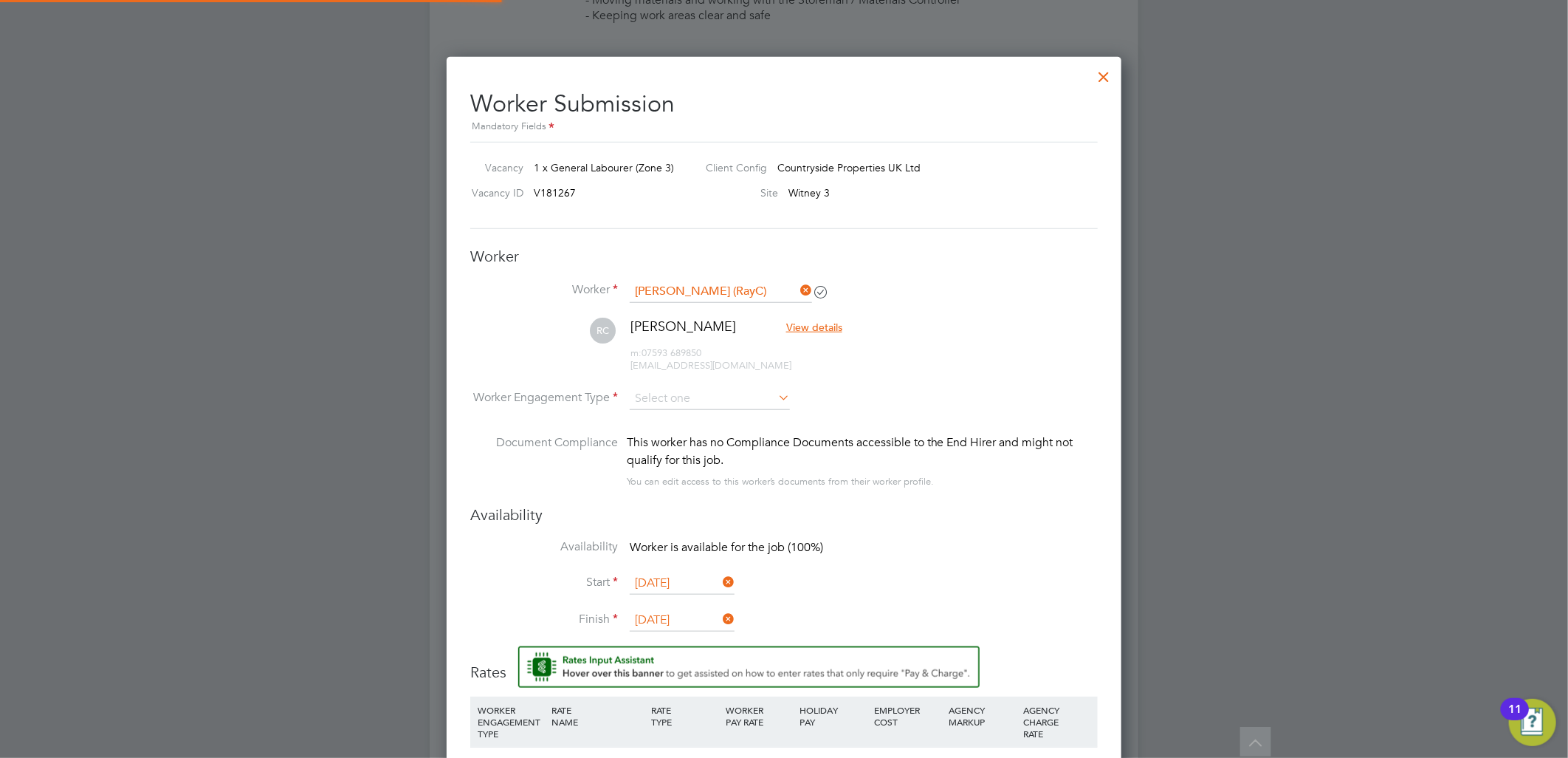
scroll to position [7, 8]
click at [706, 400] on input at bounding box center [710, 399] width 160 height 22
click at [675, 410] on li "Contract" at bounding box center [710, 418] width 162 height 20
type input "Contract"
click at [828, 440] on div "This worker has no Compliance Documents accessible to the End Hirer and might n…" at bounding box center [862, 451] width 471 height 35
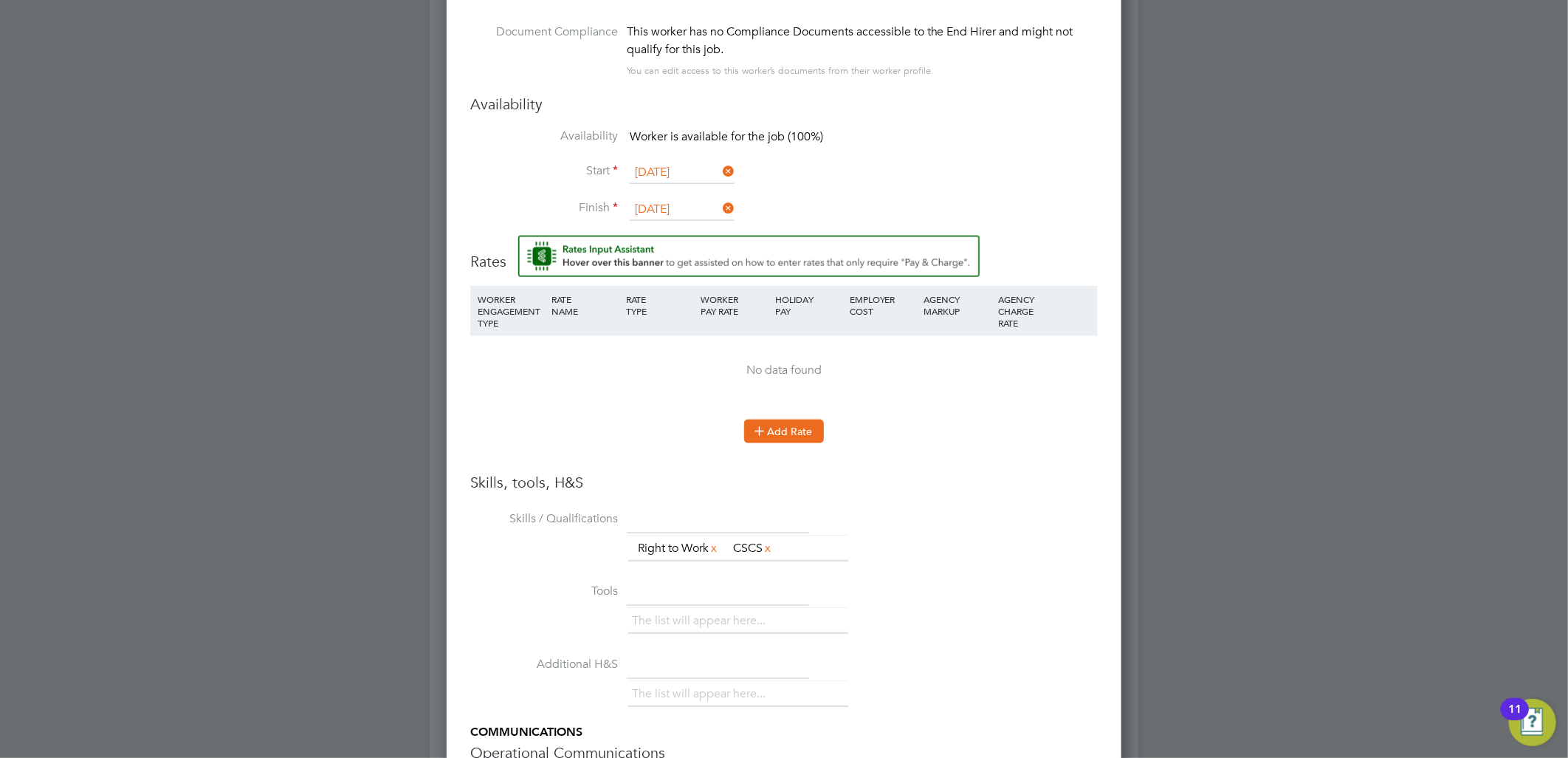
click at [786, 437] on button "Add Rate" at bounding box center [784, 431] width 80 height 23
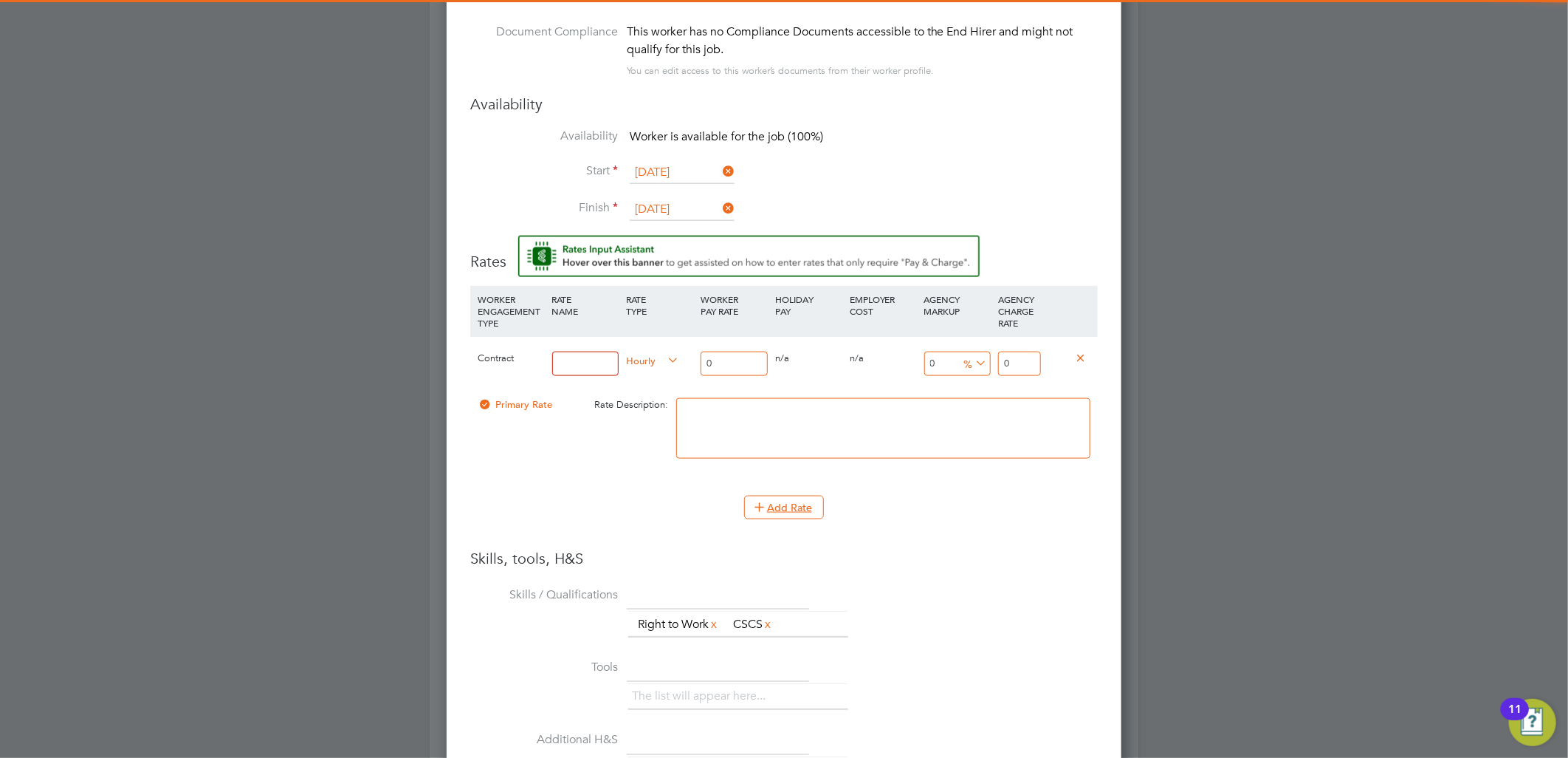
click at [565, 361] on input at bounding box center [586, 364] width 67 height 24
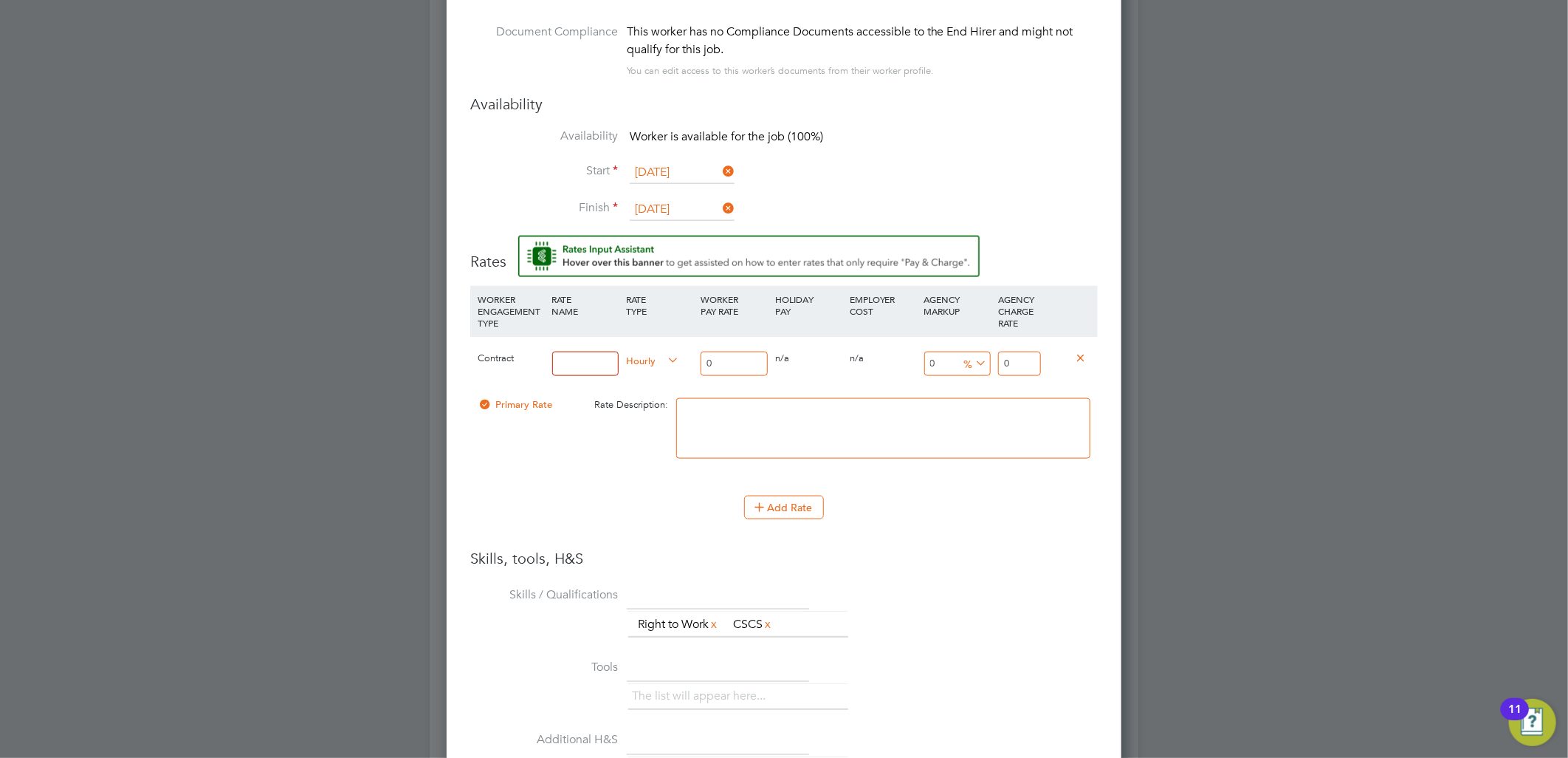
type input "TL"
drag, startPoint x: 715, startPoint y: 357, endPoint x: 593, endPoint y: 356, distance: 122.0
click at [593, 356] on div "Contract TL Hourly 0 0 n/a 0 n/a 0 0 % 0" at bounding box center [784, 363] width 627 height 55
type input "1"
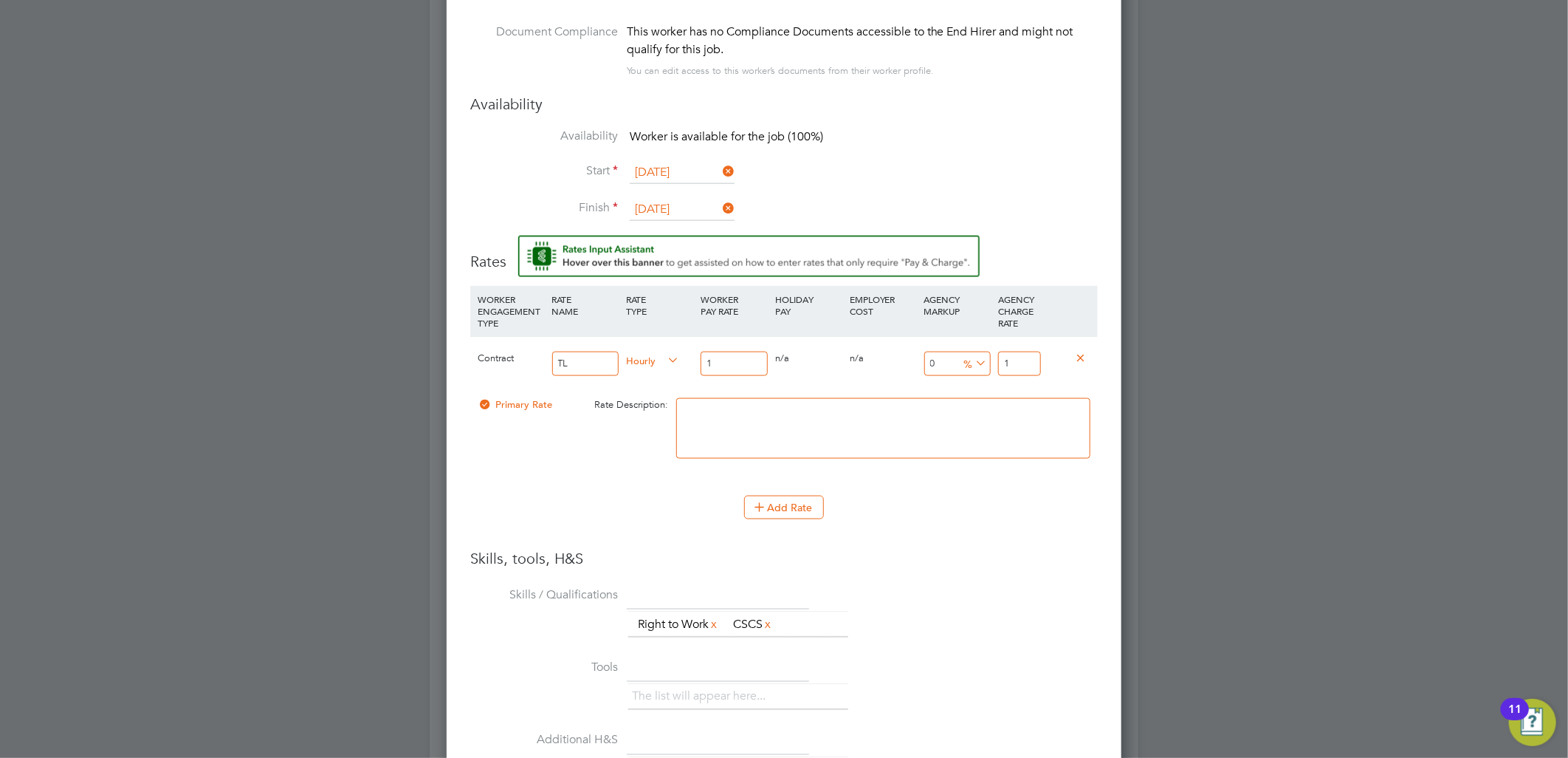
type input "16"
type input "16.5"
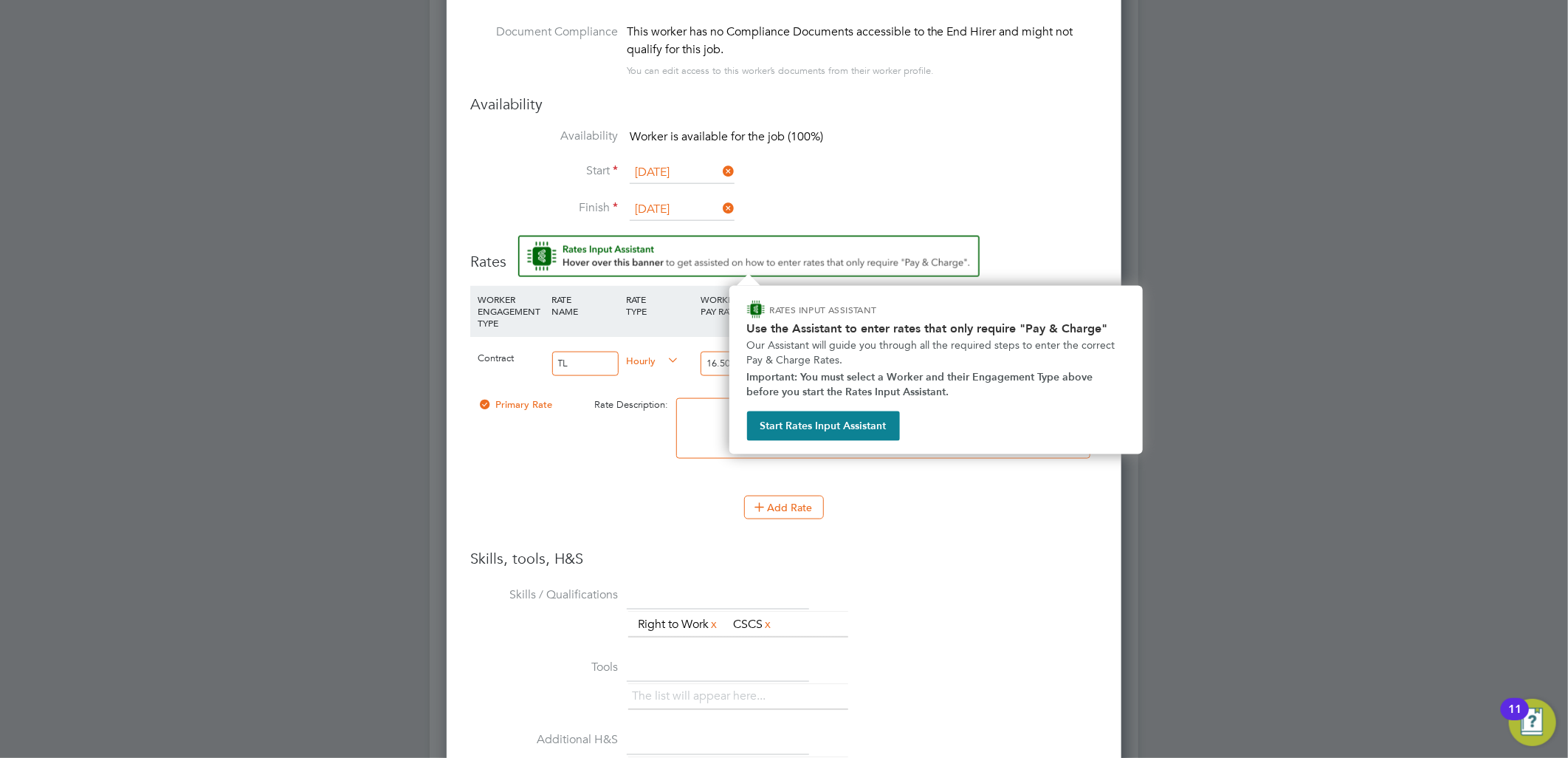
type input "16.50"
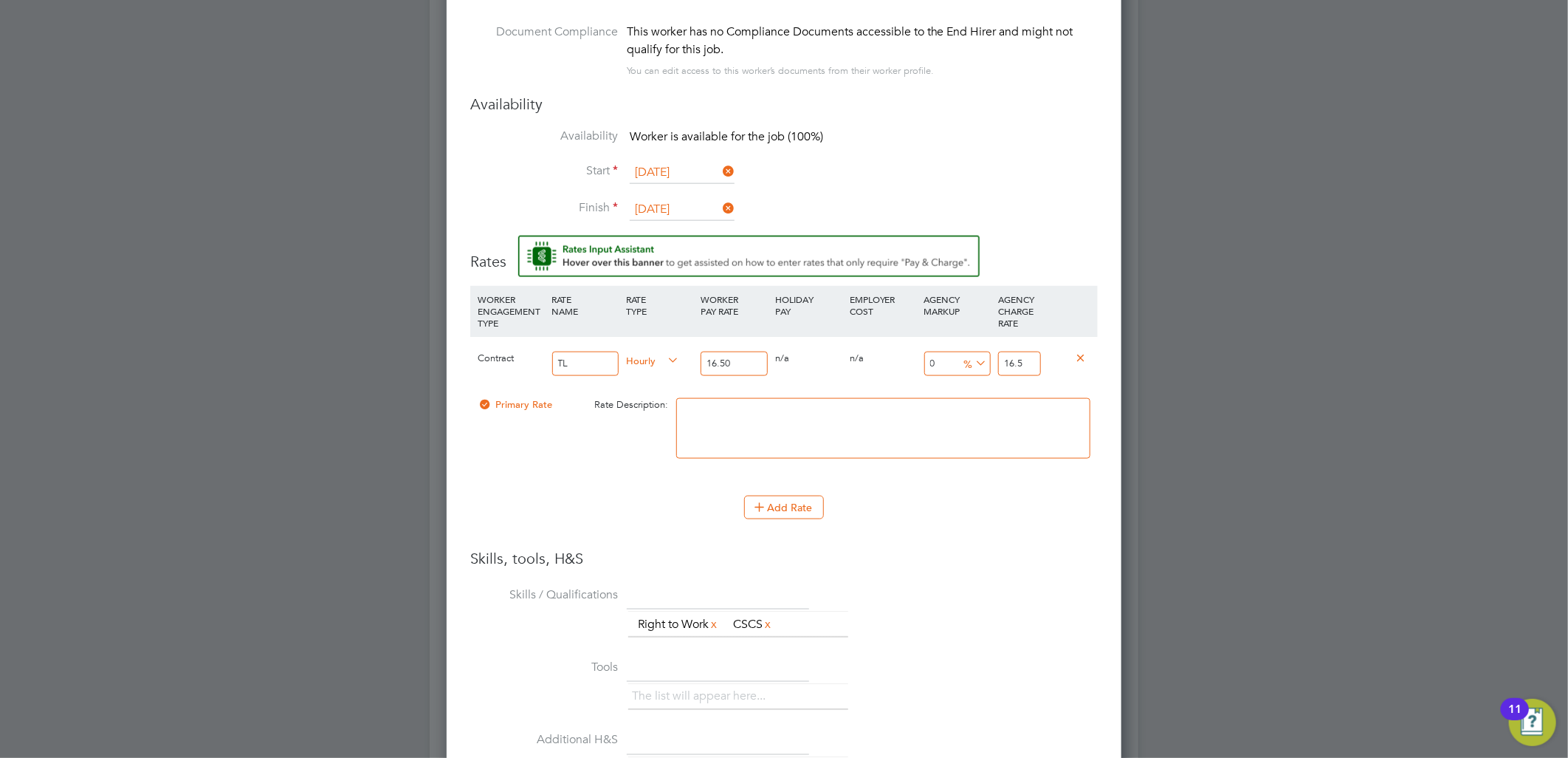
drag, startPoint x: 1028, startPoint y: 364, endPoint x: 945, endPoint y: 359, distance: 83.2
click at [945, 359] on div "Contract TL Hourly 16.50 0 n/a 0 n/a 0 0 % 16.5" at bounding box center [784, 363] width 627 height 55
type input "-93.93939393939394"
type input "1"
type input "9.090909090909092"
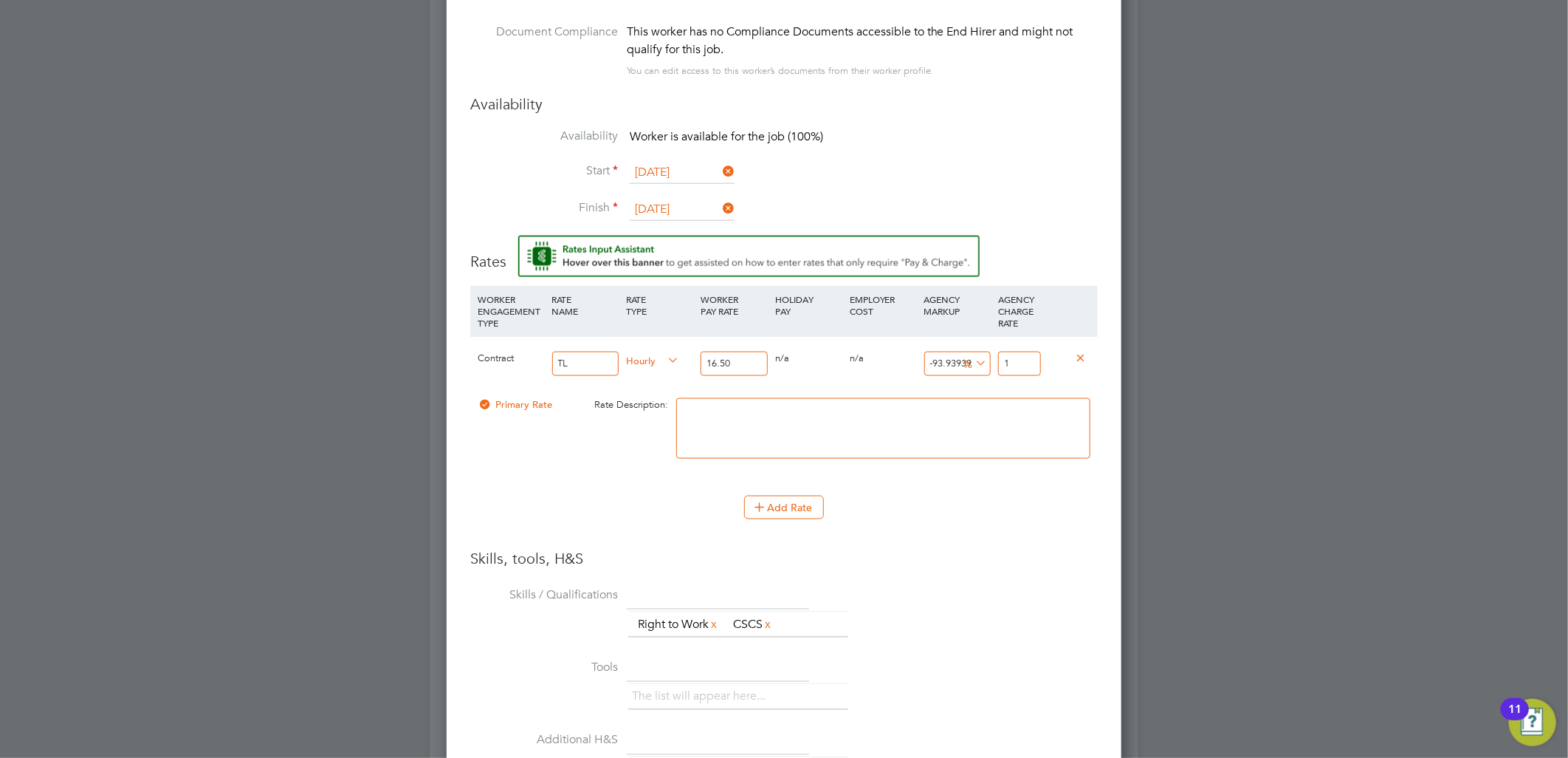
type input "18"
type input "13.93939393939394"
type input "18.8"
type input "14.424242424242424"
type input "18.88"
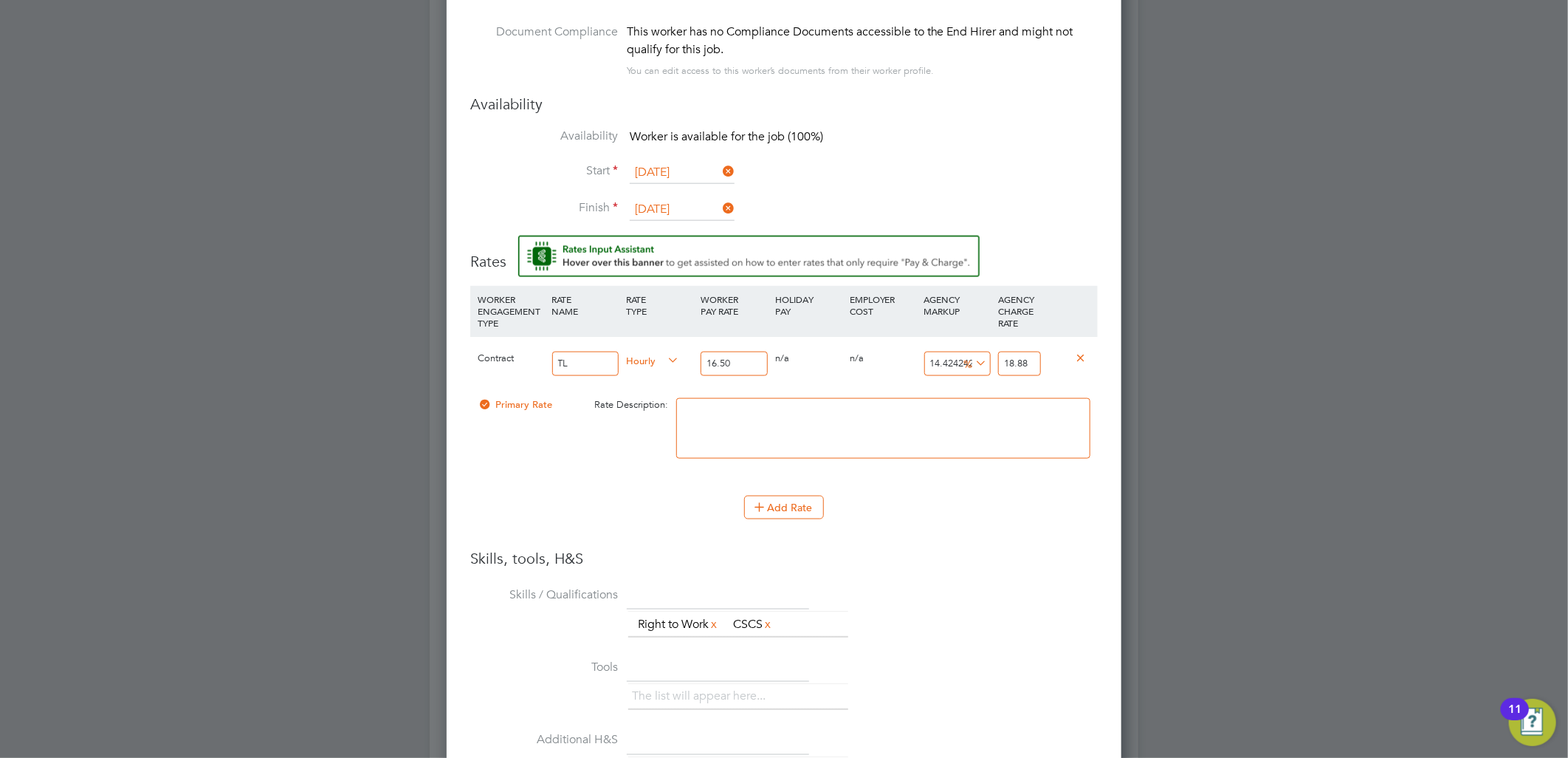
click at [921, 562] on h3 "Skills, tools, H&S" at bounding box center [784, 558] width 627 height 20
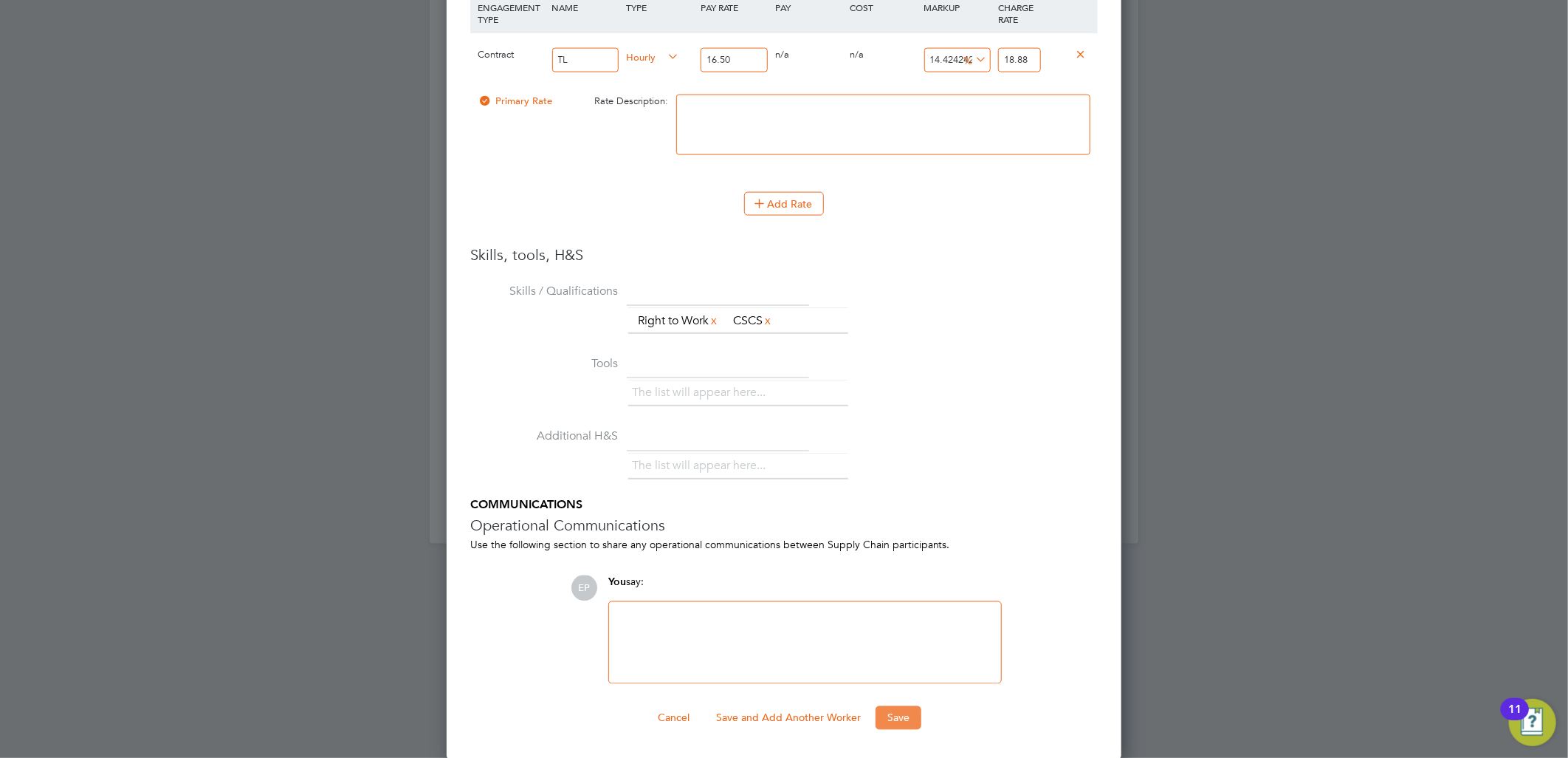
click at [903, 720] on button "Save" at bounding box center [898, 717] width 46 height 23
